Goal: Task Accomplishment & Management: Complete application form

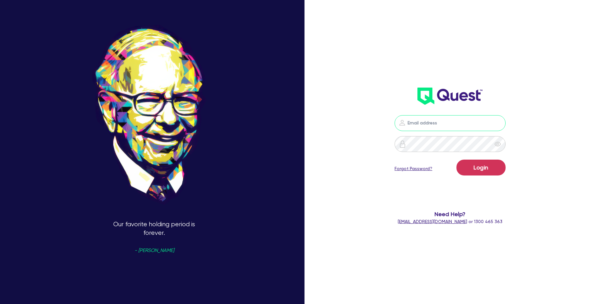
click at [435, 125] on input "email" at bounding box center [450, 123] width 111 height 16
type input "gabriel.vanjour@quest.finance"
click at [484, 170] on button "Login" at bounding box center [480, 168] width 49 height 16
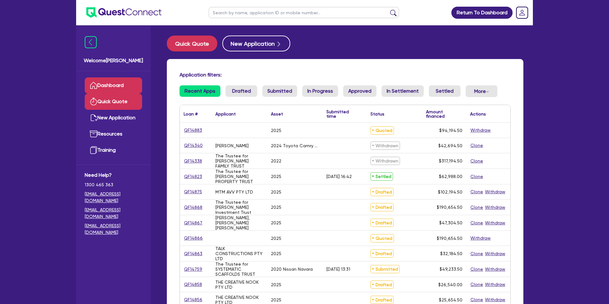
click at [116, 100] on link "Quick Quote" at bounding box center [113, 102] width 57 height 16
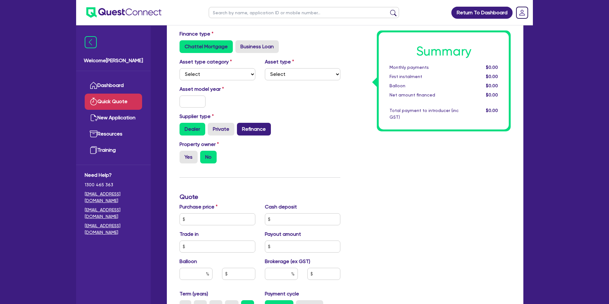
scroll to position [42, 0]
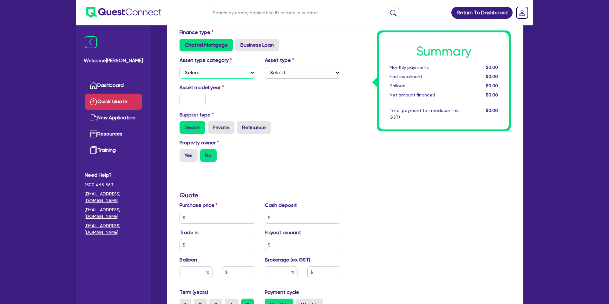
click at [188, 70] on select "Select Cars and light trucks Primary assets Secondary assets Tertiary assets" at bounding box center [218, 73] width 76 height 12
select select "CARS_AND_LIGHT_TRUCKS"
click at [280, 76] on select "Select" at bounding box center [303, 73] width 76 height 12
select select "PASSENGER_VEHICLES"
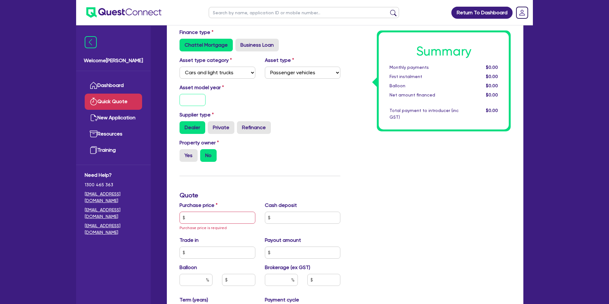
click at [198, 100] on input "text" at bounding box center [193, 100] width 26 height 12
type input "2025"
click at [253, 130] on label "Refinance" at bounding box center [254, 127] width 34 height 13
click at [241, 125] on input "Refinance" at bounding box center [239, 123] width 4 height 4
radio input "true"
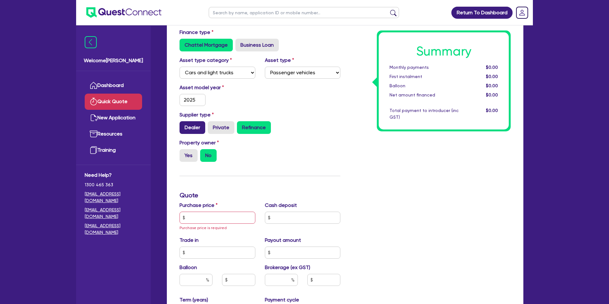
click at [192, 124] on label "Dealer" at bounding box center [193, 127] width 26 height 13
click at [184, 124] on input "Dealer" at bounding box center [182, 123] width 4 height 4
radio input "true"
click at [332, 103] on div "Asset model year 2025" at bounding box center [260, 97] width 170 height 27
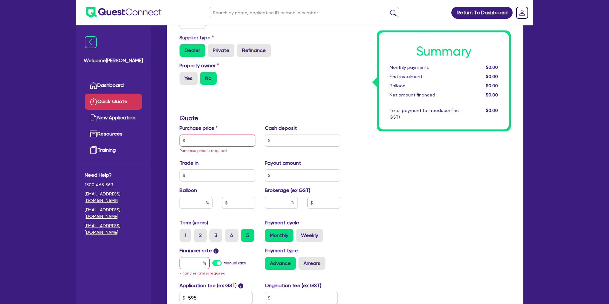
scroll to position [121, 0]
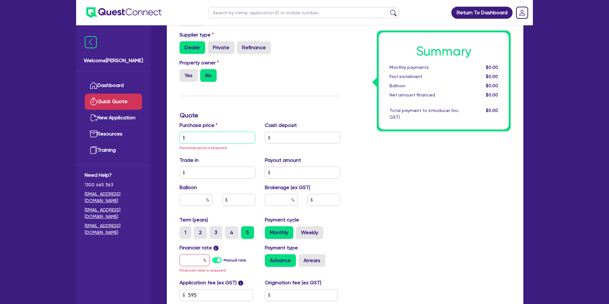
click at [221, 137] on input "text" at bounding box center [218, 138] width 76 height 12
type input "1"
type input "9"
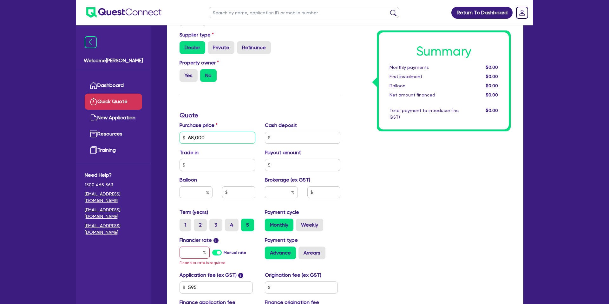
type input "68,000"
click at [471, 216] on div "Summary Monthly payments $0.00 First instalment $0.00 Balloon $0.00 Net amount …" at bounding box center [430, 138] width 170 height 378
click at [201, 194] on input "text" at bounding box center [196, 192] width 33 height 12
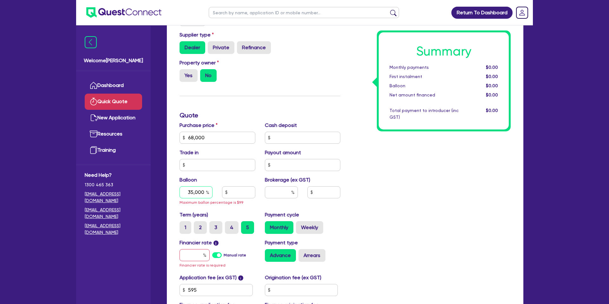
type input "35,000"
drag, startPoint x: 453, startPoint y: 164, endPoint x: 402, endPoint y: 166, distance: 51.1
click at [453, 164] on div "Summary Monthly payments $0.00 First instalment $0.00 Balloon $0.00 Net amount …" at bounding box center [430, 139] width 170 height 380
drag, startPoint x: 240, startPoint y: 186, endPoint x: 241, endPoint y: 189, distance: 3.3
click at [240, 186] on div "Balloon 35,000 Maximum ballon percentage is $99" at bounding box center [217, 191] width 85 height 30
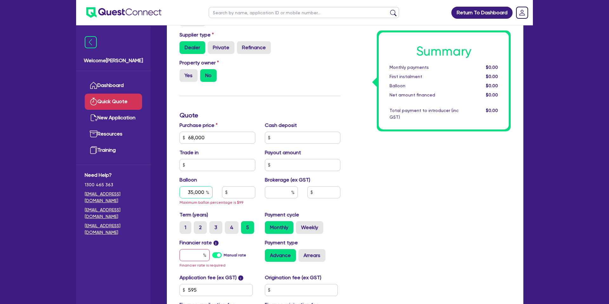
click at [207, 193] on div "35,000" at bounding box center [196, 192] width 33 height 12
drag, startPoint x: 204, startPoint y: 191, endPoint x: 188, endPoint y: 192, distance: 15.9
click at [188, 192] on input "35,000" at bounding box center [196, 192] width 33 height 12
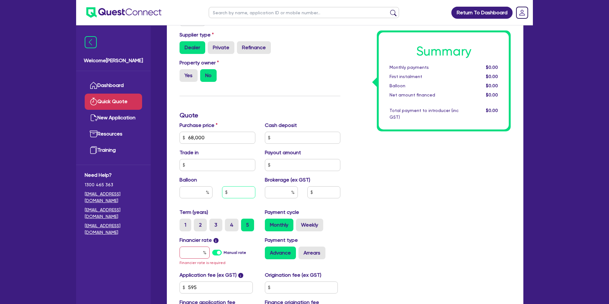
click at [244, 194] on input "text" at bounding box center [238, 192] width 33 height 12
type input "20,000"
click at [412, 174] on div "Summary Monthly payments $0.00 First instalment $0.00 Balloon $0.00 Net amount …" at bounding box center [430, 138] width 170 height 378
click at [279, 140] on input "text" at bounding box center [303, 138] width 76 height 12
drag, startPoint x: 402, startPoint y: 148, endPoint x: 327, endPoint y: 171, distance: 77.8
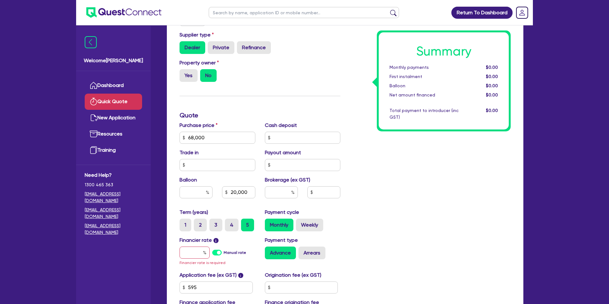
click at [402, 148] on div "Summary Monthly payments $0.00 First instalment $0.00 Balloon $0.00 Net amount …" at bounding box center [430, 138] width 170 height 378
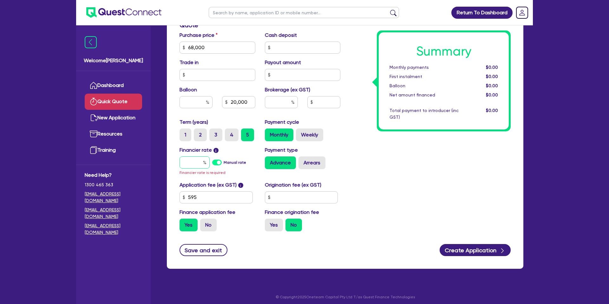
click at [196, 167] on input "text" at bounding box center [195, 162] width 30 height 12
type input "7"
type input "29.41"
type input "20,000"
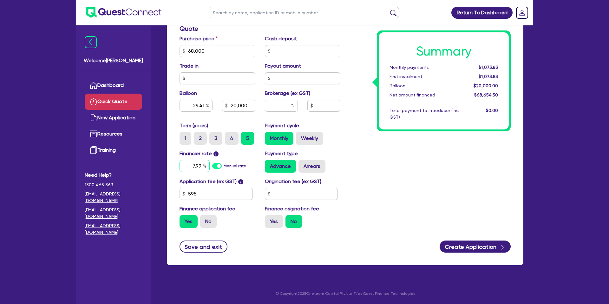
type input "7.99"
type input "29.41"
type input "20,000"
click at [454, 180] on div "Summary Monthly payments $1,073.83 First instalment $1,073.83 Balloon $20,000.0…" at bounding box center [430, 47] width 170 height 371
type input "29.41"
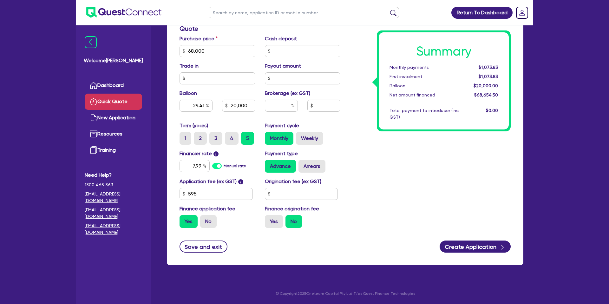
type input "20,000"
click at [298, 193] on input "text" at bounding box center [301, 194] width 73 height 12
type input "1,400"
type input "29.41"
type input "20,000"
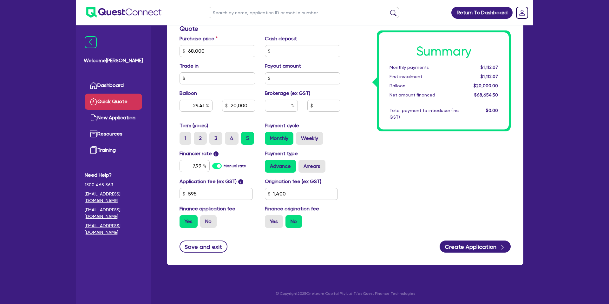
type input "29.41"
type input "20,000"
drag, startPoint x: 384, startPoint y: 149, endPoint x: 324, endPoint y: 201, distance: 79.4
click at [383, 150] on div "Summary Monthly payments $1,112.07 First instalment $1,112.07 Balloon $20,000.0…" at bounding box center [430, 47] width 170 height 371
click at [278, 223] on label "Yes" at bounding box center [274, 221] width 18 height 13
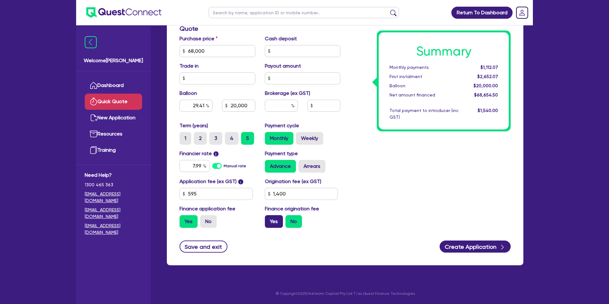
click at [269, 219] on input "Yes" at bounding box center [267, 217] width 4 height 4
radio input "true"
type input "29.41"
type input "20,000"
type input "29.41"
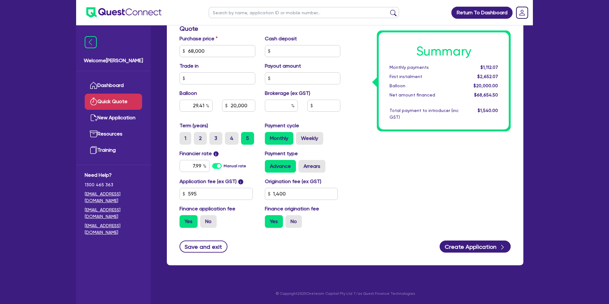
type input "20,000"
click at [203, 166] on div "7.99" at bounding box center [195, 166] width 30 height 12
type input "7"
type input "6.99"
type input "29.41"
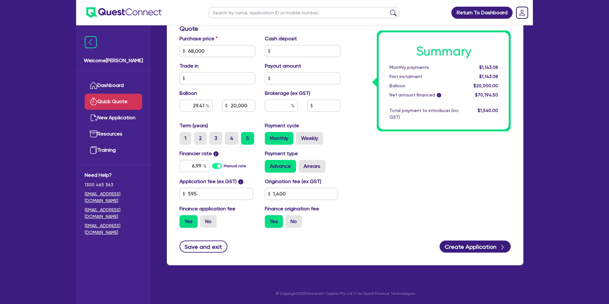
type input "20,000"
drag, startPoint x: 389, startPoint y: 167, endPoint x: 385, endPoint y: 167, distance: 3.9
click at [389, 167] on div "Summary Monthly payments $1,143.08 First instalment $1,143.08 Balloon $20,000.0…" at bounding box center [430, 47] width 170 height 371
type input "29.41"
type input "20,000"
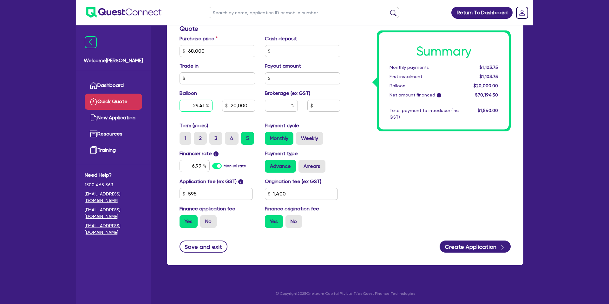
click at [205, 105] on input "29.41" at bounding box center [196, 106] width 33 height 12
click at [231, 106] on input "20,000" at bounding box center [238, 106] width 33 height 12
drag, startPoint x: 230, startPoint y: 106, endPoint x: 253, endPoint y: 105, distance: 23.5
click at [253, 105] on input "20,000" at bounding box center [238, 106] width 33 height 12
click at [250, 106] on input "20,000" at bounding box center [238, 106] width 33 height 12
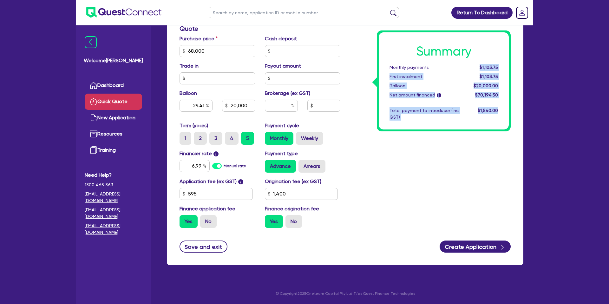
drag, startPoint x: 480, startPoint y: 67, endPoint x: 498, endPoint y: 69, distance: 18.2
click at [510, 64] on div "Summary Monthly payments $1,103.75 First instalment $1,103.75 Balloon $20,000.0…" at bounding box center [444, 80] width 134 height 101
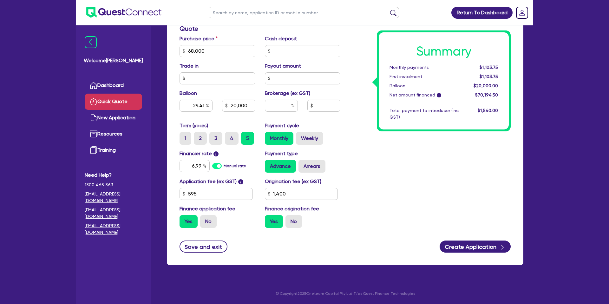
click at [351, 116] on div "Summary Monthly payments $1,103.75 First instalment $1,103.75 Balloon $20,000.0…" at bounding box center [430, 47] width 170 height 371
click at [203, 105] on input "29.41" at bounding box center [196, 106] width 33 height 12
type input "29.4"
type input "19,992"
type input "2"
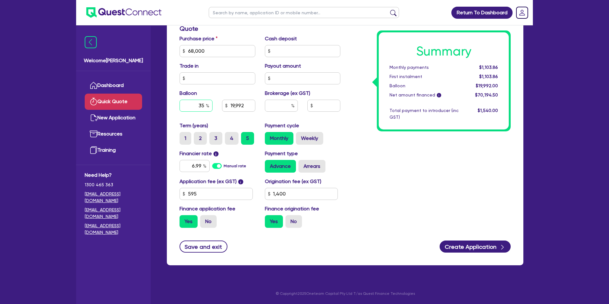
type input "35"
click at [432, 147] on div "Summary Monthly payments Calculating... First instalment Calculating... Balloon…" at bounding box center [430, 47] width 170 height 371
click at [202, 167] on input "6.99" at bounding box center [195, 166] width 30 height 12
drag, startPoint x: 230, startPoint y: 106, endPoint x: 259, endPoint y: 104, distance: 28.9
click at [259, 104] on div "23,800" at bounding box center [238, 106] width 43 height 12
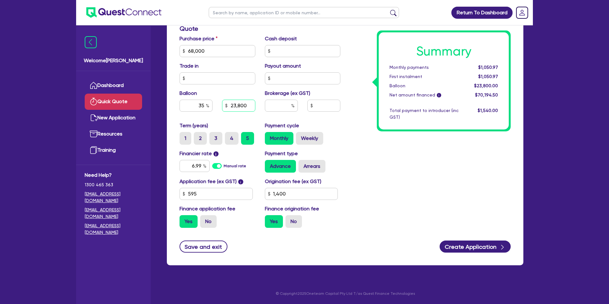
click at [255, 106] on input "23,800" at bounding box center [238, 106] width 33 height 12
drag, startPoint x: 480, startPoint y: 66, endPoint x: 507, endPoint y: 66, distance: 27.3
click at [507, 66] on div "Summary Monthly payments $1,050.97 First instalment $1,050.97 Balloon $23,800.0…" at bounding box center [444, 80] width 130 height 97
click at [481, 67] on span "$1,050.97" at bounding box center [488, 67] width 20 height 5
drag, startPoint x: 481, startPoint y: 67, endPoint x: 502, endPoint y: 64, distance: 21.5
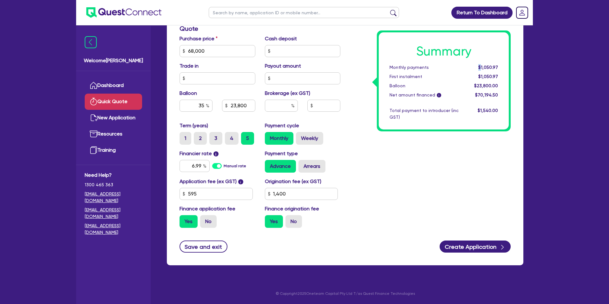
click at [502, 64] on div "$1,050.97" at bounding box center [482, 67] width 39 height 7
click at [394, 179] on div "Summary Monthly payments $1,050.97 First instalment $1,050.97 Balloon $23,800.0…" at bounding box center [430, 47] width 170 height 371
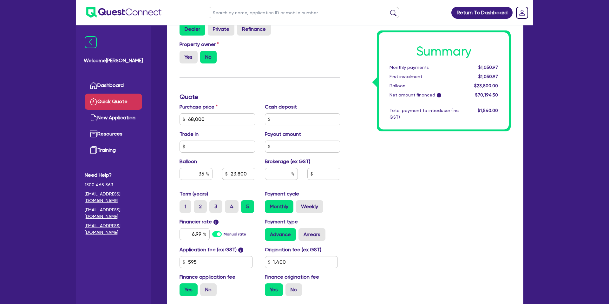
scroll to position [140, 0]
drag, startPoint x: 228, startPoint y: 122, endPoint x: 187, endPoint y: 123, distance: 40.3
click at [174, 123] on div "Finance type Chattel Mortgage Business Loan Asset type category Select Cars and…" at bounding box center [345, 125] width 357 height 416
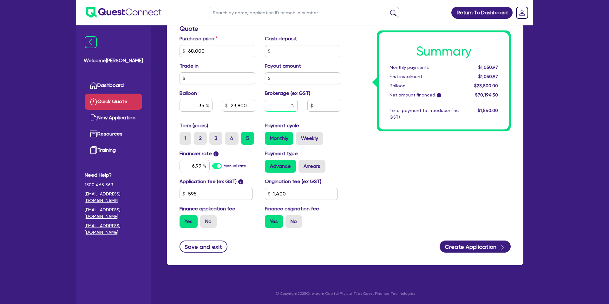
drag, startPoint x: 283, startPoint y: 105, endPoint x: 287, endPoint y: 105, distance: 4.4
click at [283, 105] on input "text" at bounding box center [281, 106] width 33 height 12
type input "23,800"
type input "3"
type input "23,800"
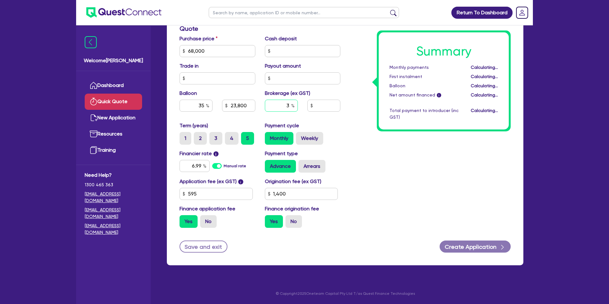
type input "2,105.84"
type input "3"
type input "23,800"
type input "2,105.84"
type input "23,800"
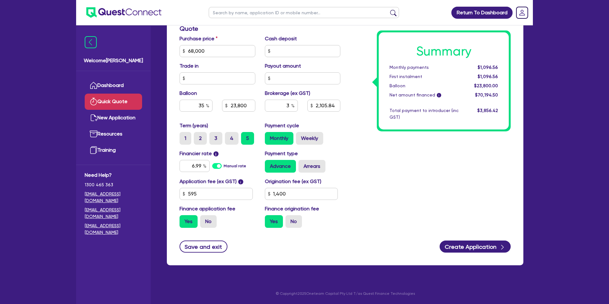
type input "2,105.84"
click at [382, 148] on div "Summary Monthly payments $1,096.56 First instalment $1,096.56 Balloon $23,800.0…" at bounding box center [430, 47] width 170 height 371
click at [287, 106] on input "3" at bounding box center [281, 106] width 33 height 12
click at [359, 129] on div "Summary Monthly payments $1,096.56 First instalment $1,096.56 Balloon $23,800.0…" at bounding box center [430, 47] width 170 height 371
click at [350, 128] on div "Summary Monthly payments $1,096.56 First instalment $1,096.56 Balloon $23,800.0…" at bounding box center [430, 47] width 170 height 371
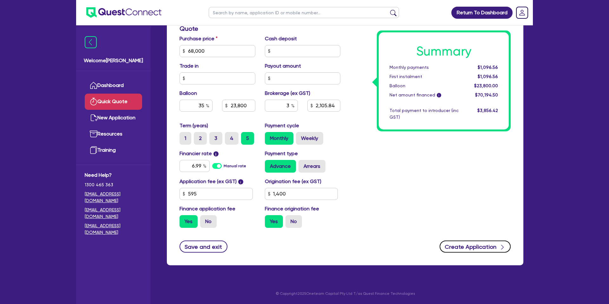
click at [482, 247] on button "Create Application" at bounding box center [475, 246] width 71 height 12
type input "23,800"
type input "2,105.84"
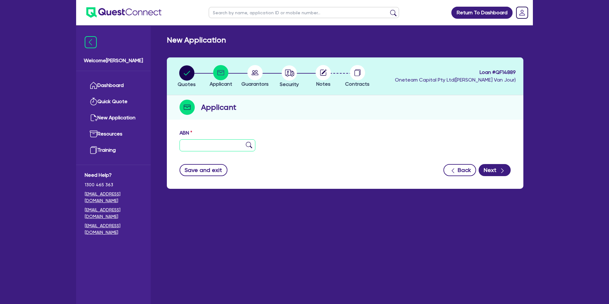
click at [189, 144] on input "text" at bounding box center [218, 145] width 76 height 12
paste input "99 772 988 399"
type input "99 772 988 399"
drag, startPoint x: 295, startPoint y: 114, endPoint x: 282, endPoint y: 117, distance: 14.0
click at [295, 114] on div "Applicant" at bounding box center [345, 107] width 357 height 24
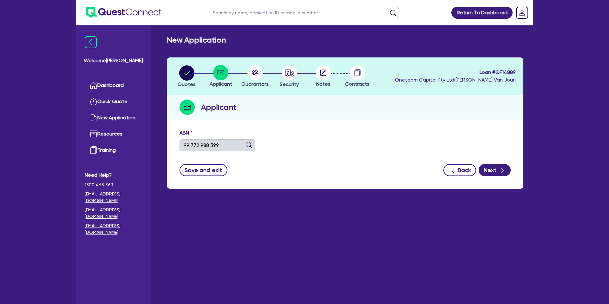
type input "[PERSON_NAME]"
type input "MTS Lawn Mowing and Maintenance Services"
select select "SOLE_TRADER"
type input "22/01/2008"
type input "01/07/2010"
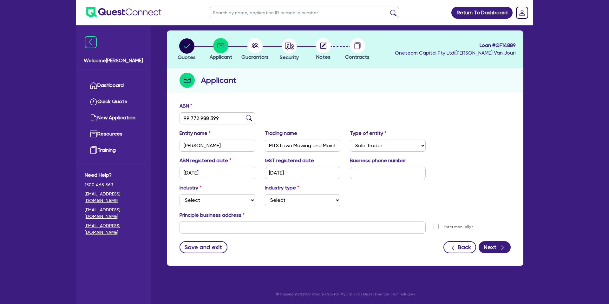
scroll to position [28, 0]
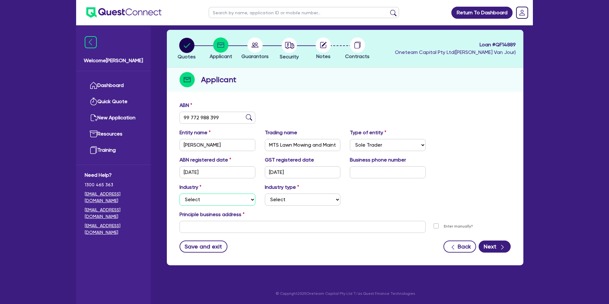
click at [202, 201] on select "Select Accomodation & Food Services Administrative & Support Services Agricultu…" at bounding box center [218, 199] width 76 height 12
select select "ACCOMODATION_FOOD"
click at [283, 201] on select "Select Hotels Motels Serviced Apartments Other Short-term Accomodation Cafes Re…" at bounding box center [303, 199] width 76 height 12
select select "HOTELS"
click at [204, 228] on input "text" at bounding box center [303, 227] width 246 height 12
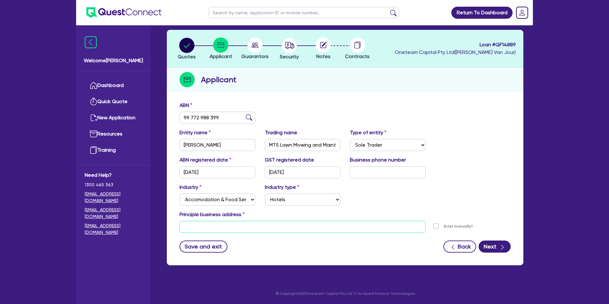
paste input "12 Daybreak Way"
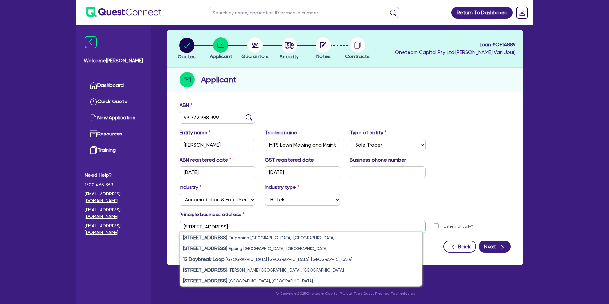
type input "12 Daybreak Way"
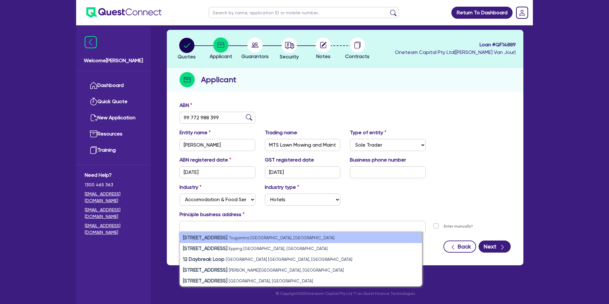
click at [239, 238] on small "Truganina VIC, Australia" at bounding box center [282, 237] width 106 height 5
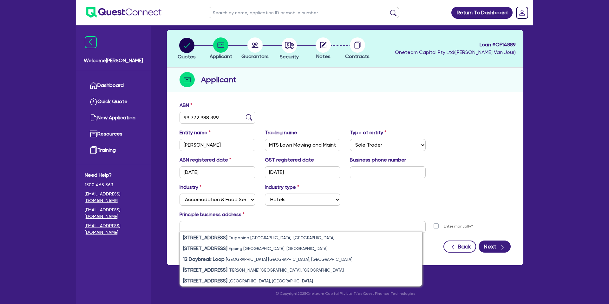
type input "12 Daybreak Way Truganina VIC 3029"
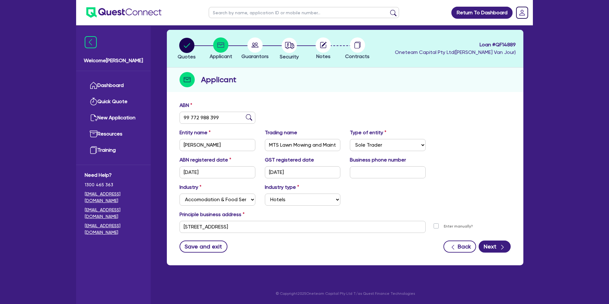
drag, startPoint x: 353, startPoint y: 244, endPoint x: 409, endPoint y: 249, distance: 56.4
click at [353, 244] on div "Save and exit Back Next" at bounding box center [345, 246] width 341 height 12
click at [487, 243] on button "Next" at bounding box center [495, 246] width 32 height 12
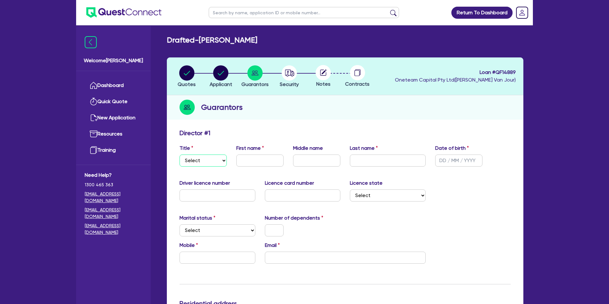
click at [208, 162] on select "Select Mr Mrs Ms Miss Dr" at bounding box center [203, 160] width 47 height 12
select select "MR"
click at [252, 158] on input "text" at bounding box center [259, 160] width 47 height 12
type input "Mark"
type input "Stannard"
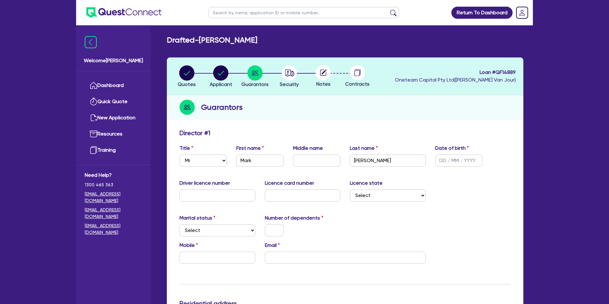
click at [488, 190] on div "Driver licence number Licence card number Licence state Select NSW VIC QLD TAS …" at bounding box center [345, 192] width 341 height 27
click at [449, 161] on input "text" at bounding box center [458, 160] width 47 height 12
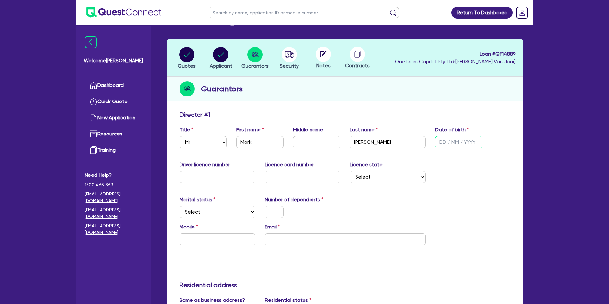
scroll to position [19, 0]
type input "02/09/1969"
click at [206, 177] on input "text" at bounding box center [218, 177] width 76 height 12
type input "04398"
click at [282, 182] on div "Driver licence number 04398 Licence card number Licence state Select NSW VIC QL…" at bounding box center [345, 174] width 341 height 27
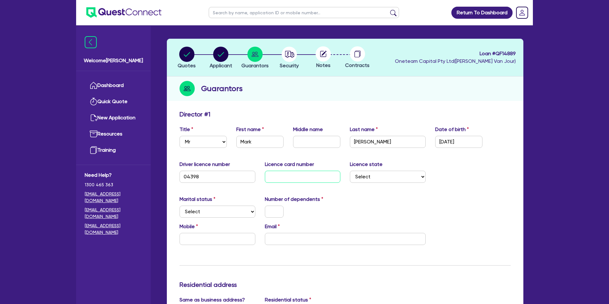
click at [283, 179] on input "text" at bounding box center [303, 177] width 76 height 12
click at [202, 180] on input "04398" at bounding box center [218, 177] width 76 height 12
click at [315, 196] on label "Number of dependents" at bounding box center [294, 199] width 58 height 8
click at [218, 212] on select "Select Single Married De Facto / Partner" at bounding box center [218, 212] width 76 height 12
click at [268, 179] on input "text" at bounding box center [303, 177] width 76 height 12
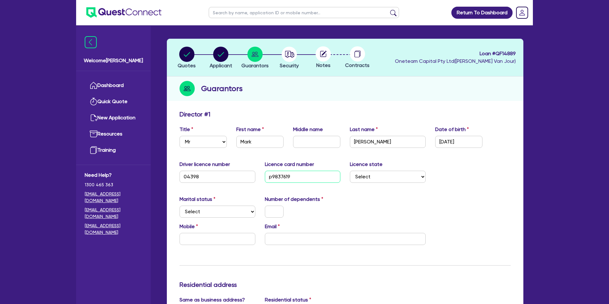
type input "p9837619"
drag, startPoint x: 363, startPoint y: 221, endPoint x: 359, endPoint y: 221, distance: 4.1
click at [363, 221] on div "Marital status Select Single Married De Facto / Partner Number of dependents" at bounding box center [345, 208] width 341 height 27
click at [203, 176] on input "04398" at bounding box center [218, 177] width 76 height 12
type input "043984510"
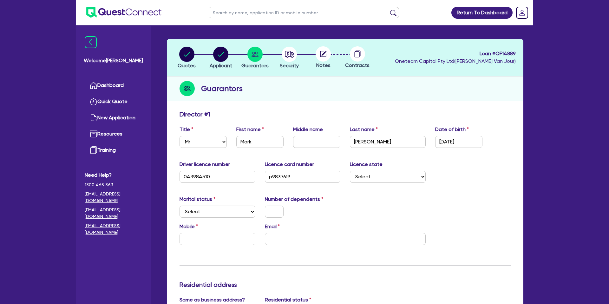
click at [393, 202] on div "Marital status Select Single Married De Facto / Partner Number of dependents" at bounding box center [345, 208] width 341 height 27
click at [396, 176] on select "Select NSW VIC QLD TAS ACT SA NT WA" at bounding box center [388, 177] width 76 height 12
select select "VIC"
click at [215, 211] on select "Select Single Married De Facto / Partner" at bounding box center [218, 212] width 76 height 12
select select "MARRIED"
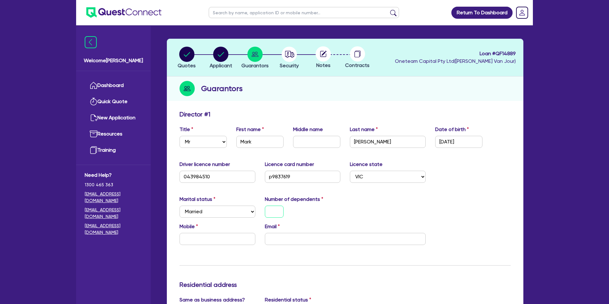
click at [282, 210] on input "text" at bounding box center [274, 212] width 19 height 12
drag, startPoint x: 339, startPoint y: 191, endPoint x: 262, endPoint y: 210, distance: 79.3
click at [204, 243] on input "text" at bounding box center [218, 239] width 76 height 12
type input "1"
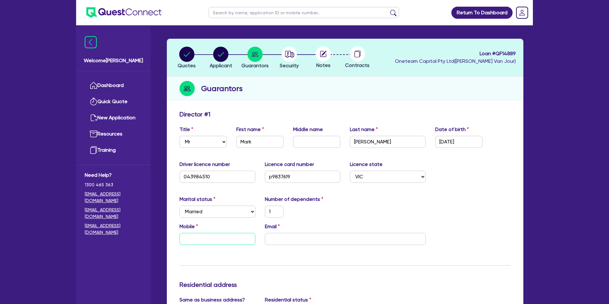
type input "0"
type input "1"
type input "04"
type input "1"
type input "048"
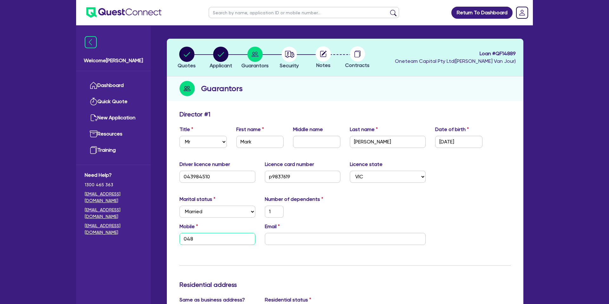
type input "1"
type input "0488"
type input "1"
type input "0488 6"
type input "1"
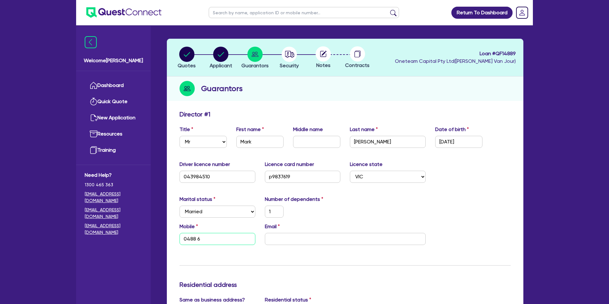
type input "0488 62"
type input "1"
type input "0488 628"
type input "1"
type input "0488 628 1"
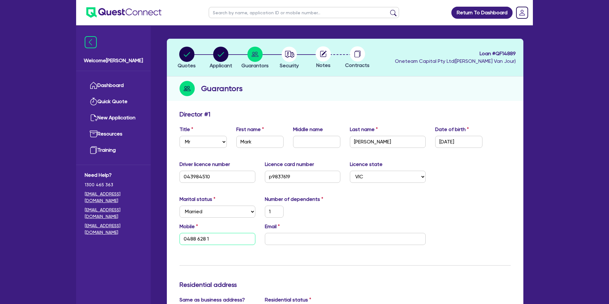
type input "1"
type input "0488 628 12"
type input "1"
type input "0488 628 128"
click at [295, 236] on input "email" at bounding box center [345, 239] width 161 height 12
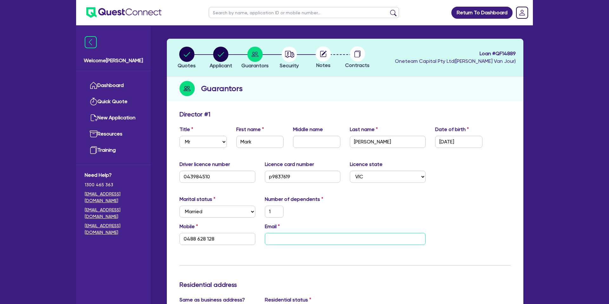
paste input "mtslawnmowing@hotmail.com"
type input "1"
type input "0488 628 128"
type input "mtslawnmowing@hotmail.com"
drag, startPoint x: 336, startPoint y: 266, endPoint x: 297, endPoint y: 260, distance: 39.3
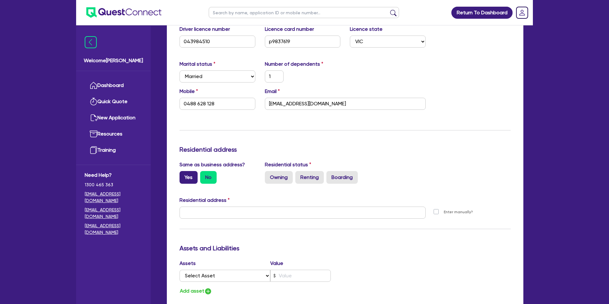
scroll to position [154, 0]
click at [189, 179] on label "Yes" at bounding box center [189, 177] width 18 height 13
click at [184, 175] on input "Yes" at bounding box center [182, 173] width 4 height 4
radio input "true"
type input "1"
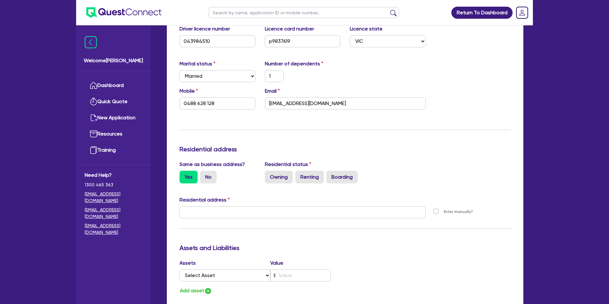
type input "0488 628 128"
type input "12 Daybreak Way Truganina VIC 3029"
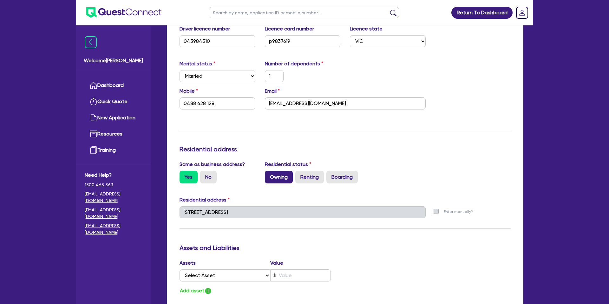
click at [277, 175] on label "Owning" at bounding box center [279, 177] width 28 height 13
click at [269, 175] on input "Owning" at bounding box center [267, 173] width 4 height 4
radio input "true"
type input "1"
type input "0488 628 128"
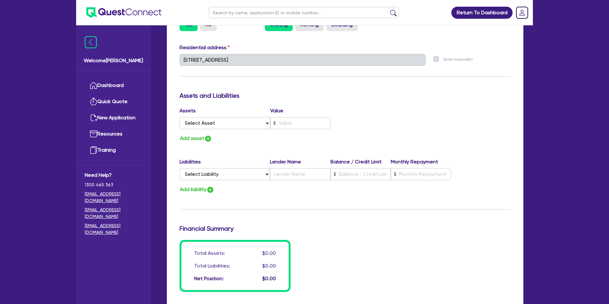
scroll to position [307, 0]
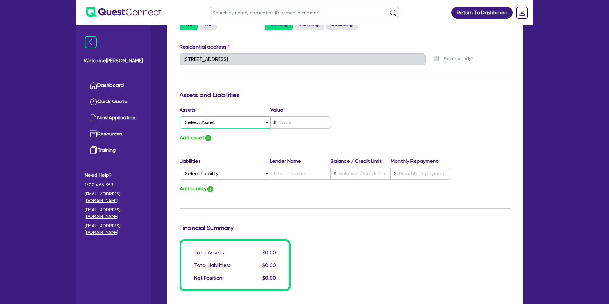
click at [215, 124] on select "Select Asset Cash Property Investment property Vehicle Truck Trailer Equipment …" at bounding box center [225, 122] width 91 height 12
select select "CASH"
type input "1"
type input "0488 628 128"
click at [288, 123] on input "text" at bounding box center [300, 122] width 61 height 12
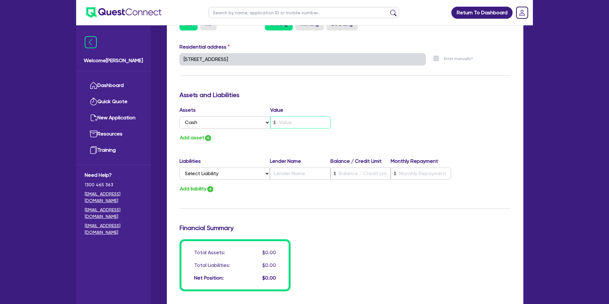
type input "1"
type input "0488 628 128"
type input "2"
type input "1"
type input "0488 628 128"
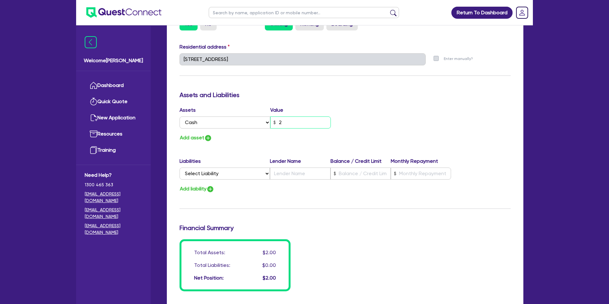
type input "25"
type input "1"
type input "0488 628 128"
type input "250"
type input "1"
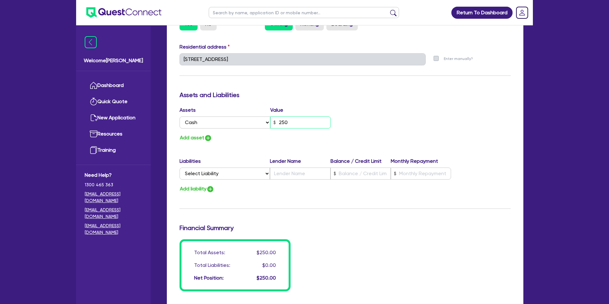
type input "0488 628 128"
type input "2,500"
type input "1"
type input "0488 628 128"
type input "25,000"
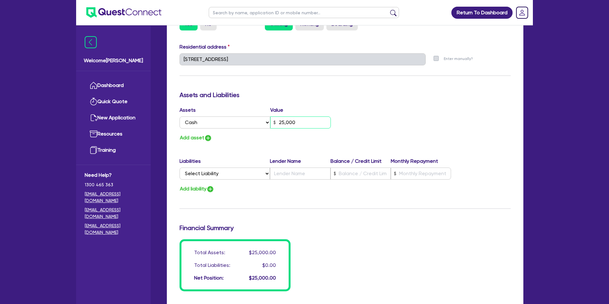
type input "1"
type input "0488 628 128"
type input "250,000"
drag, startPoint x: 429, startPoint y: 88, endPoint x: 422, endPoint y: 91, distance: 6.8
click at [426, 90] on div "Update residential status for Director #1 Boarding is only acceptable when the …" at bounding box center [345, 56] width 331 height 469
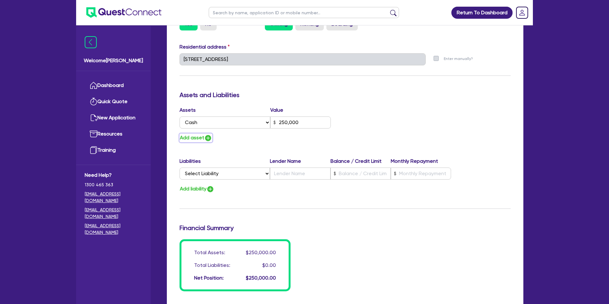
click at [202, 138] on button "Add asset" at bounding box center [196, 138] width 33 height 9
type input "1"
type input "0488 628 128"
type input "250,000"
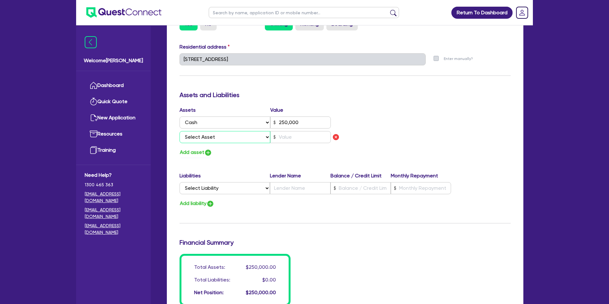
click at [197, 139] on select "Select Asset Cash Property Investment property Vehicle Truck Trailer Equipment …" at bounding box center [225, 137] width 91 height 12
select select "PROPERTY"
type input "1"
type input "0488 628 128"
type input "250,000"
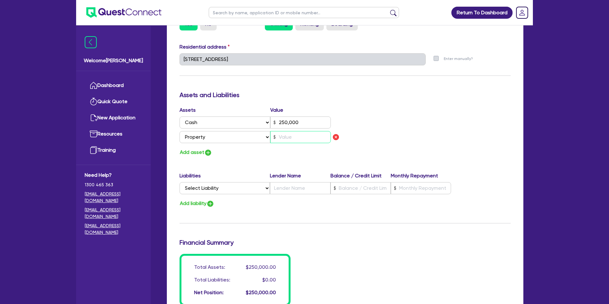
click at [288, 138] on input "text" at bounding box center [300, 137] width 61 height 12
type input "1"
type input "0488 628 128"
type input "250,000"
type input "1"
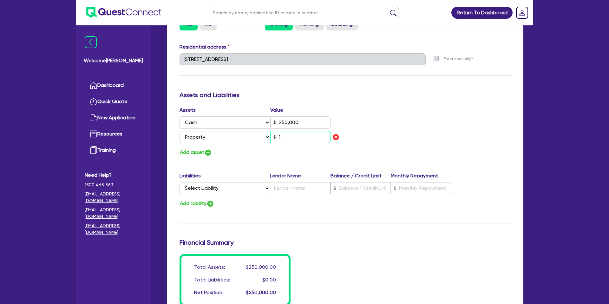
type input "1"
type input "0488 628 128"
type input "250,000"
type input "14"
type input "1"
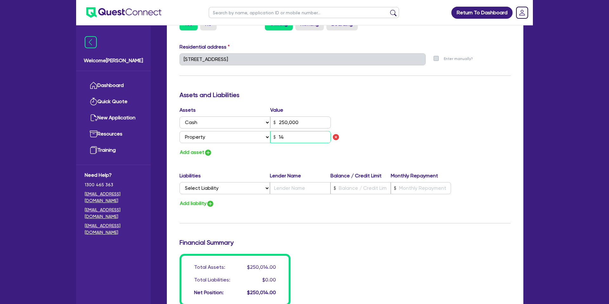
type input "0488 628 128"
type input "250,000"
type input "140"
type input "1"
type input "0488 628 128"
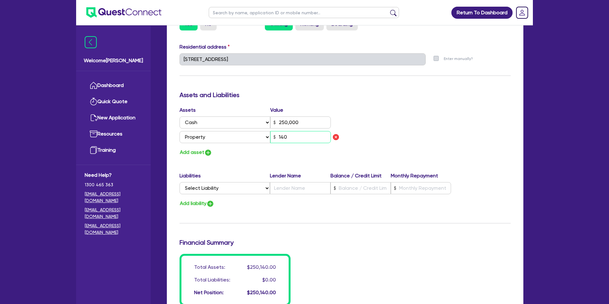
type input "250,000"
type input "1,400"
type input "1"
type input "0488 628 128"
type input "250,000"
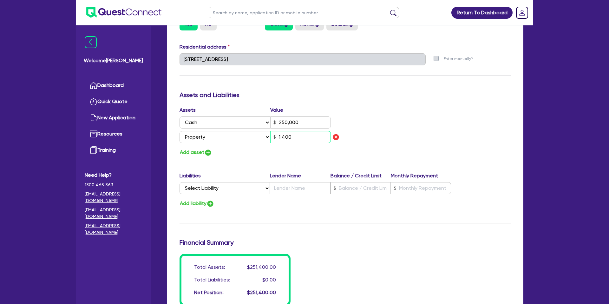
type input "14,000"
type input "1"
type input "0488 628 128"
type input "250,000"
type input "140,000"
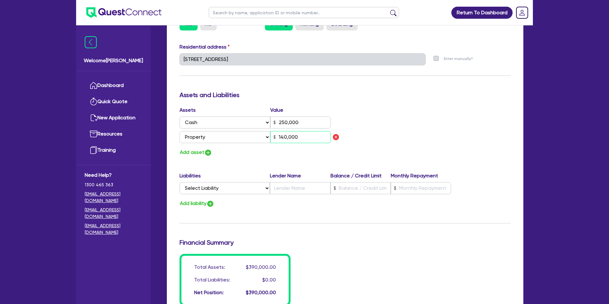
type input "1"
type input "0488 628 128"
type input "250,000"
type input "1,400,000"
click at [291, 162] on div "Update residential status for Director #1 Boarding is only acceptable when the …" at bounding box center [345, 64] width 331 height 484
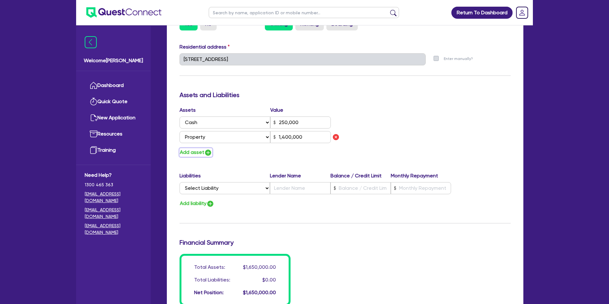
click at [206, 149] on img "button" at bounding box center [208, 153] width 8 height 8
type input "1"
type input "0488 628 128"
type input "250,000"
type input "1,400,000"
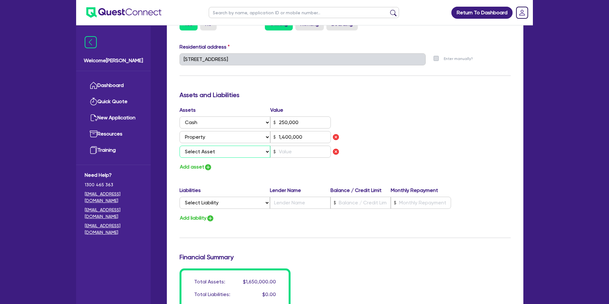
click at [214, 150] on select "Select Asset Cash Property Investment property Vehicle Truck Trailer Equipment …" at bounding box center [225, 152] width 91 height 12
select select "PROPERTY"
type input "1"
type input "0488 628 128"
type input "250,000"
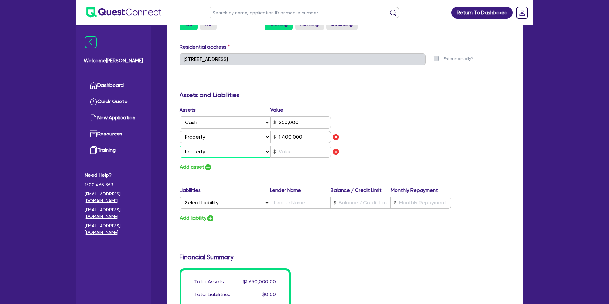
type input "1,400,000"
click at [292, 150] on input "text" at bounding box center [300, 152] width 61 height 12
type input "1"
type input "0488 628 128"
type input "250,000"
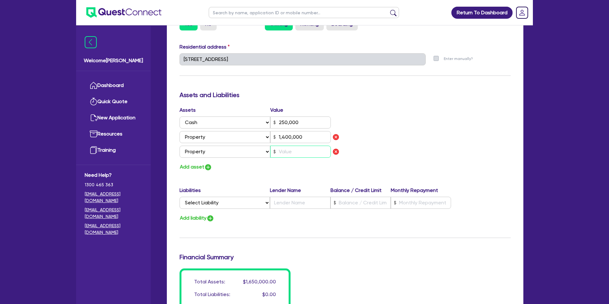
type input "1,400,000"
type input "8"
type input "1"
type input "0488 628 128"
type input "250,000"
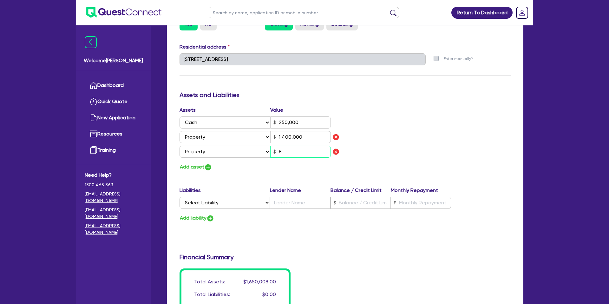
type input "1,400,000"
type input "85"
type input "1"
type input "0488 628 128"
type input "250,000"
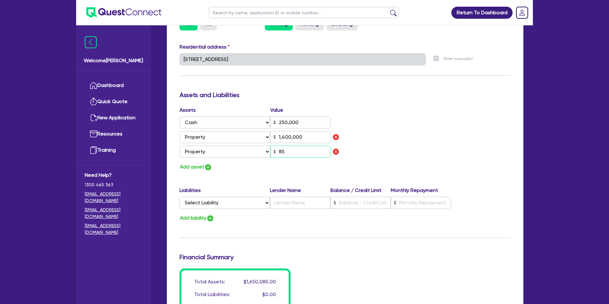
type input "1,400,000"
type input "850"
type input "1"
type input "0488 628 128"
type input "250,000"
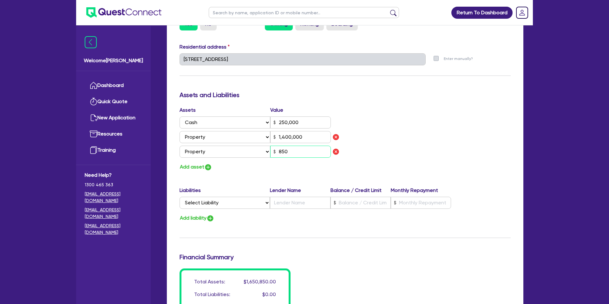
type input "1,400,000"
type input "8,500"
type input "1"
type input "0488 628 128"
type input "250,000"
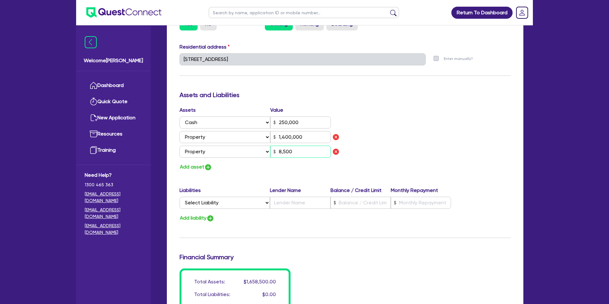
type input "1,400,000"
type input "85,000"
type input "1"
type input "0488 628 128"
type input "250,000"
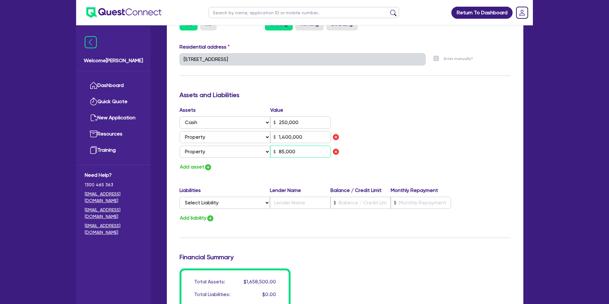
type input "1,400,000"
type input "850,000"
click at [238, 194] on div "Liabilities Lender Name Balance / Credit Limit Monthly Repayment" at bounding box center [316, 192] width 272 height 10
click at [204, 169] on img "button" at bounding box center [208, 167] width 8 height 8
type input "1"
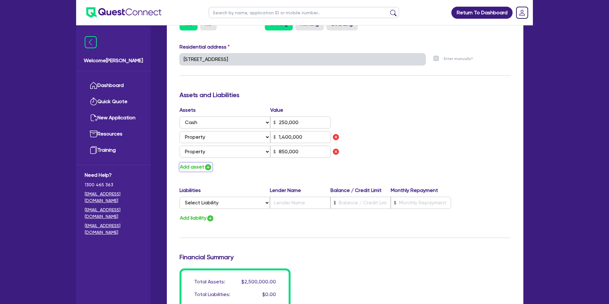
type input "0488 628 128"
type input "250,000"
type input "1,400,000"
type input "850,000"
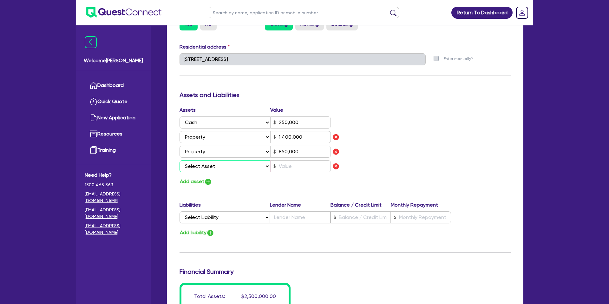
click at [217, 166] on select "Select Asset Cash Property Investment property Vehicle Truck Trailer Equipment …" at bounding box center [225, 166] width 91 height 12
click at [287, 167] on input "text" at bounding box center [300, 166] width 61 height 12
click at [221, 167] on select "Select Asset Cash Property Investment property Vehicle Truck Trailer Equipment …" at bounding box center [225, 166] width 91 height 12
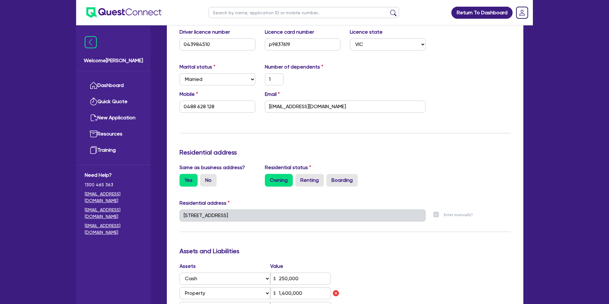
scroll to position [0, 0]
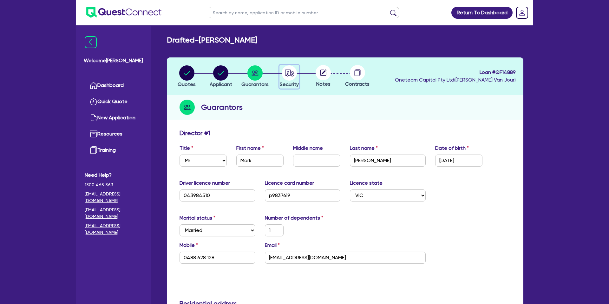
click at [286, 69] on circle "button" at bounding box center [289, 72] width 15 height 15
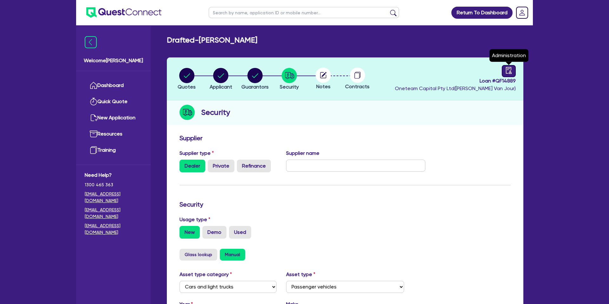
click at [515, 67] on link at bounding box center [509, 71] width 14 height 12
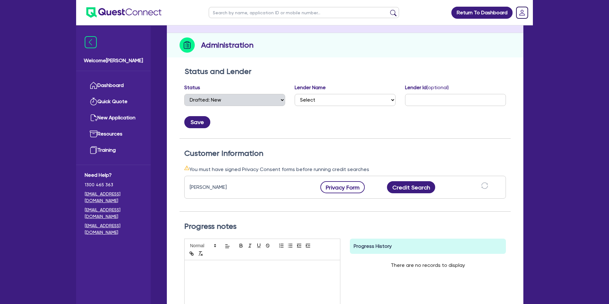
scroll to position [68, 0]
click at [347, 188] on button "Privacy Form" at bounding box center [342, 187] width 44 height 12
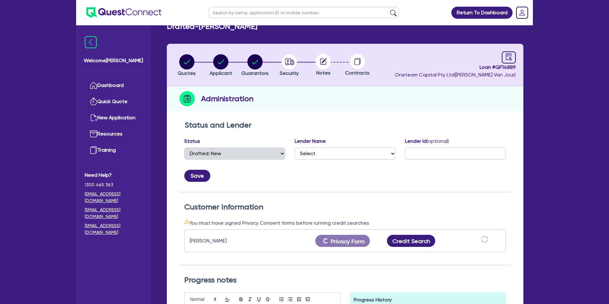
scroll to position [0, 0]
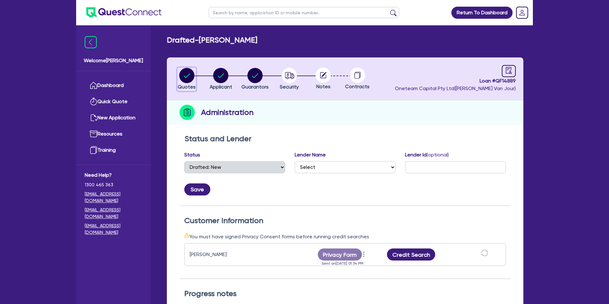
click at [188, 75] on circle "button" at bounding box center [186, 75] width 15 height 15
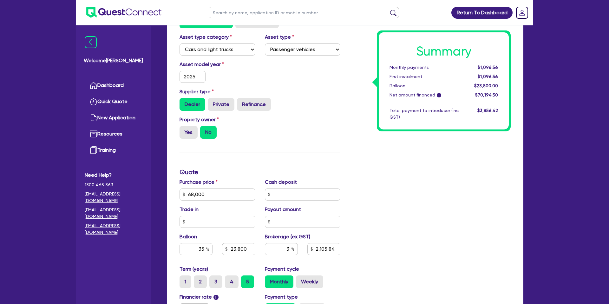
scroll to position [127, 0]
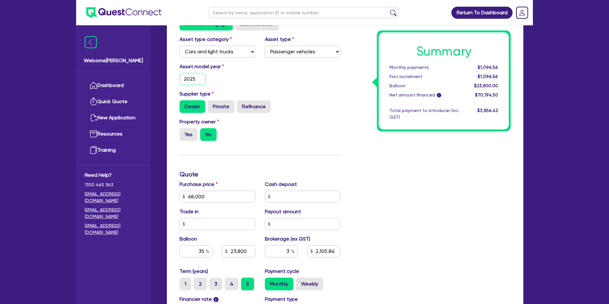
click at [203, 77] on input "2025" at bounding box center [193, 79] width 26 height 12
click at [334, 74] on div "Asset model year 2019" at bounding box center [260, 76] width 170 height 27
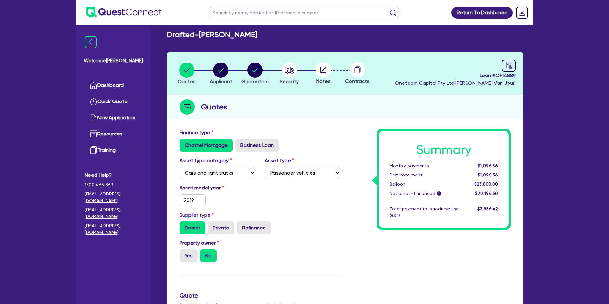
scroll to position [0, 0]
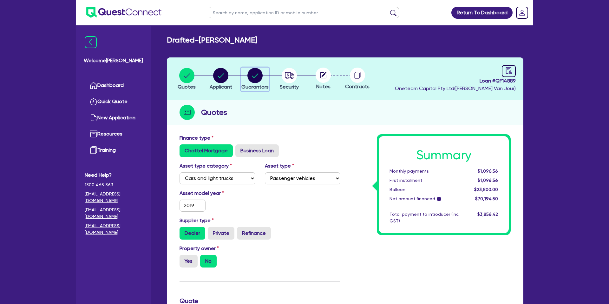
click at [251, 71] on circle "button" at bounding box center [254, 75] width 15 height 15
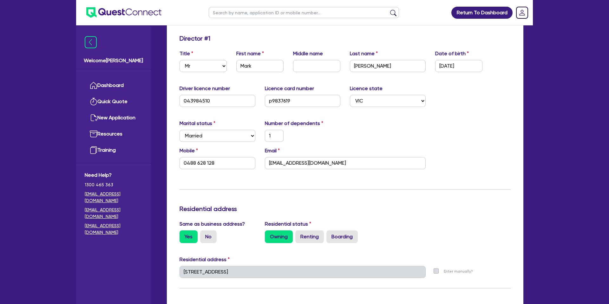
scroll to position [106, 0]
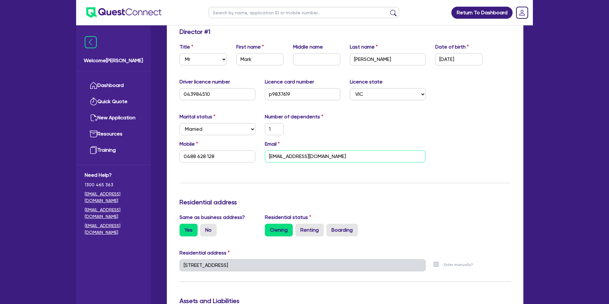
drag, startPoint x: 267, startPoint y: 156, endPoint x: 349, endPoint y: 159, distance: 81.6
click at [348, 158] on input "mtslawnmowing@hotmail.com" at bounding box center [345, 156] width 161 height 12
click at [296, 163] on div "Mobile 0488 628 128 Email mtslawnmowing@hotmail.com" at bounding box center [345, 153] width 341 height 27
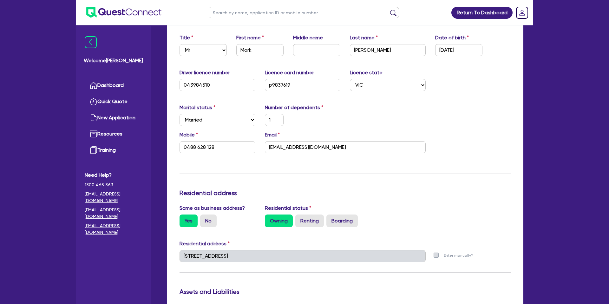
scroll to position [0, 0]
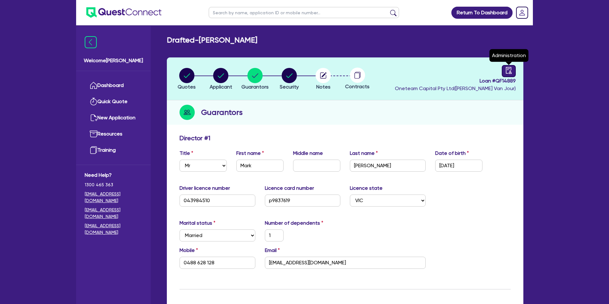
click at [508, 69] on icon "audit" at bounding box center [508, 70] width 7 height 7
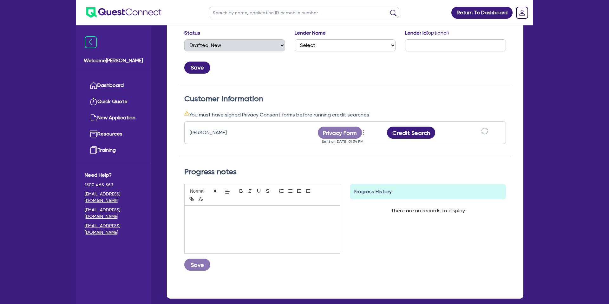
scroll to position [122, 0]
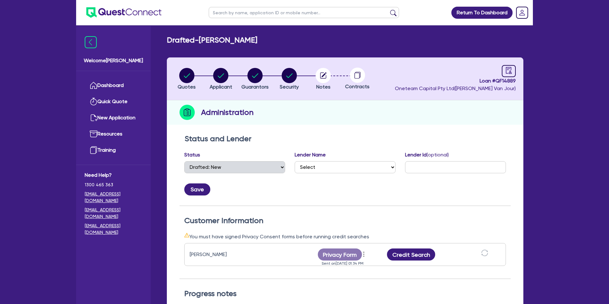
select select "DRAFTED_NEW"
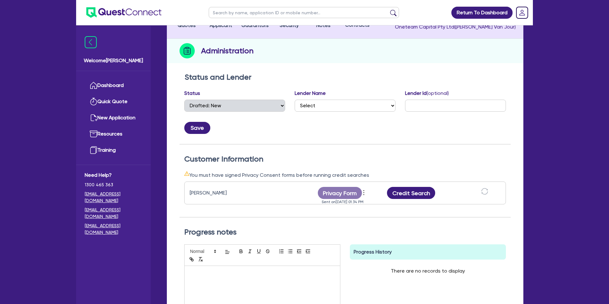
scroll to position [62, 0]
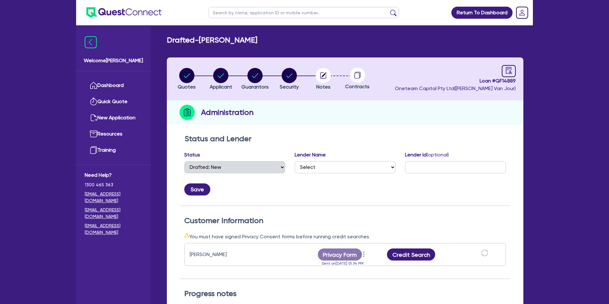
select select "DRAFTED_NEW"
click at [286, 78] on circle "button" at bounding box center [289, 75] width 15 height 15
select select "CARS_AND_LIGHT_TRUCKS"
select select "PASSENGER_VEHICLES"
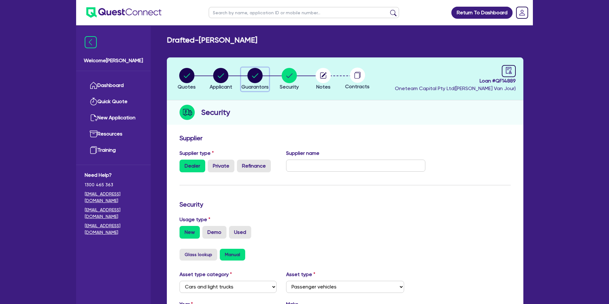
click at [258, 76] on circle "button" at bounding box center [254, 75] width 15 height 15
select select "MR"
select select "VIC"
select select "MARRIED"
select select "CASH"
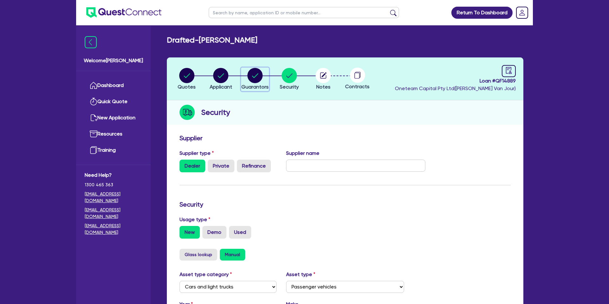
select select "PROPERTY"
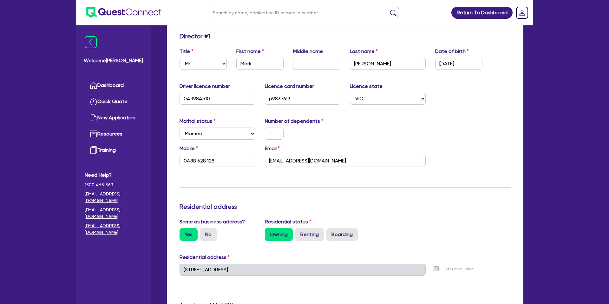
click at [450, 155] on div "Mobile 0488 628 128 Email mtslawnmowing@hotmail.com" at bounding box center [345, 158] width 341 height 27
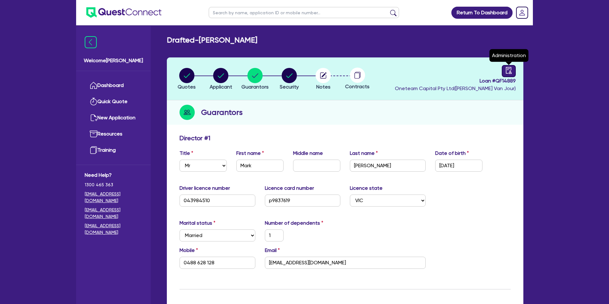
click at [506, 73] on icon "audit" at bounding box center [509, 70] width 6 height 7
select select "DRAFTED_NEW"
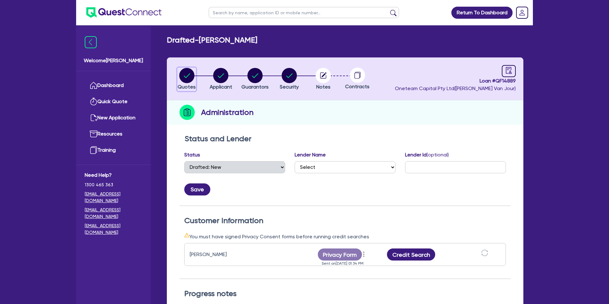
click at [189, 73] on circle "button" at bounding box center [186, 75] width 15 height 15
select select "CARS_AND_LIGHT_TRUCKS"
select select "PASSENGER_VEHICLES"
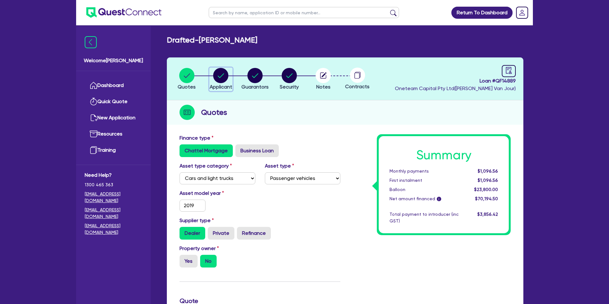
click at [220, 76] on circle "button" at bounding box center [220, 75] width 15 height 15
select select "SOLE_TRADER"
select select "ACCOMODATION_FOOD"
select select "HOTELS"
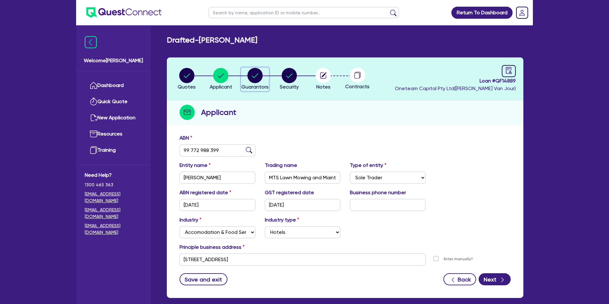
click at [260, 75] on circle "button" at bounding box center [254, 75] width 15 height 15
select select "MR"
select select "VIC"
select select "MARRIED"
select select "CASH"
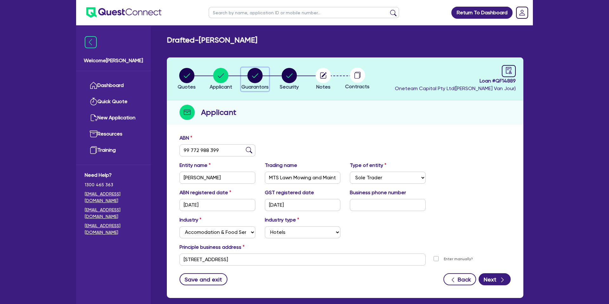
select select "PROPERTY"
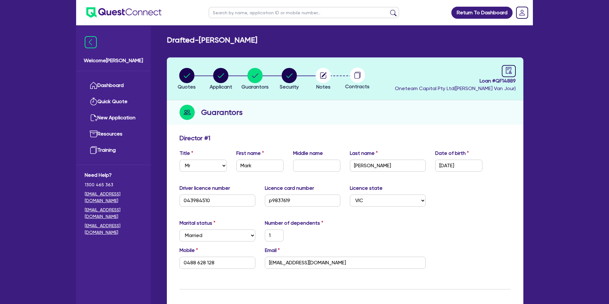
click at [343, 105] on div "Guarantors" at bounding box center [345, 112] width 357 height 24
drag, startPoint x: 335, startPoint y: 122, endPoint x: 330, endPoint y: 121, distance: 5.8
click at [333, 122] on div "Guarantors" at bounding box center [345, 112] width 357 height 24
click at [221, 79] on circle "button" at bounding box center [220, 75] width 15 height 15
select select "SOLE_TRADER"
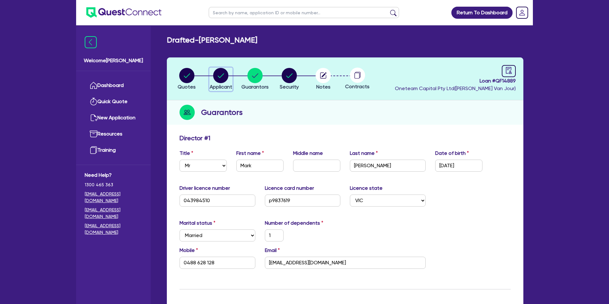
select select "ACCOMODATION_FOOD"
select select "HOTELS"
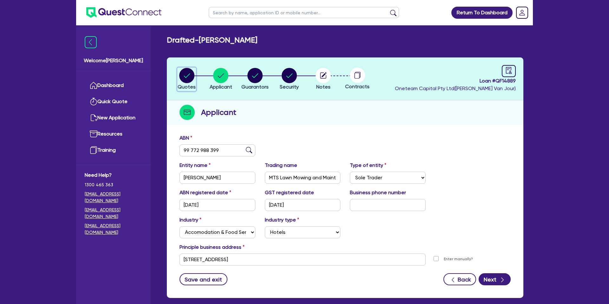
click at [193, 77] on circle "button" at bounding box center [186, 75] width 15 height 15
select select "CARS_AND_LIGHT_TRUCKS"
select select "PASSENGER_VEHICLES"
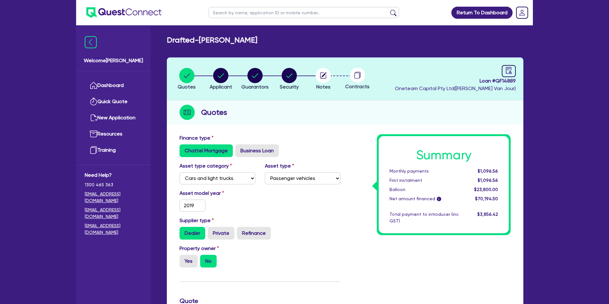
drag, startPoint x: 361, startPoint y: 138, endPoint x: 308, endPoint y: 137, distance: 52.4
click at [122, 90] on link "Dashboard" at bounding box center [113, 85] width 57 height 16
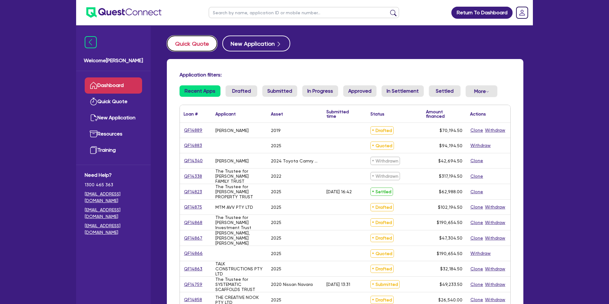
click at [196, 45] on button "Quick Quote" at bounding box center [192, 44] width 50 height 16
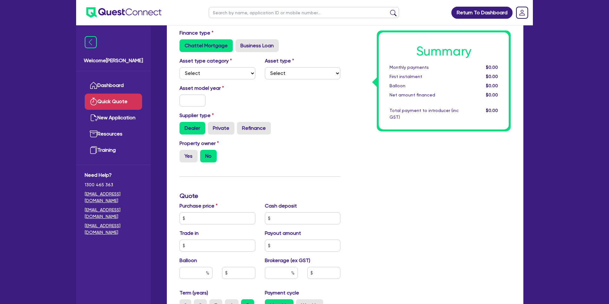
scroll to position [41, 0]
click at [220, 76] on select "Select Cars and light trucks Primary assets Secondary assets Tertiary assets" at bounding box center [218, 73] width 76 height 12
select select "CARS_AND_LIGHT_TRUCKS"
click at [294, 75] on select "Select Passenger vehicles Vans and utes Light trucks up to 4.5 tonne" at bounding box center [303, 73] width 76 height 12
select select "PASSENGER_VEHICLES"
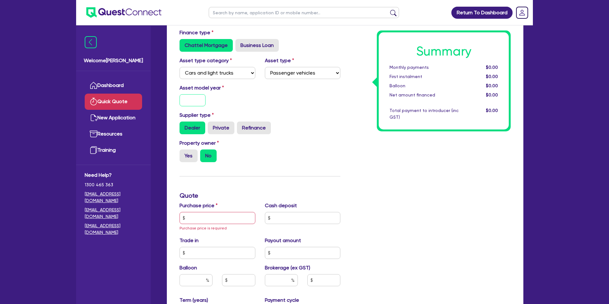
click at [202, 99] on input "text" at bounding box center [193, 100] width 26 height 12
type input "2025"
drag, startPoint x: 314, startPoint y: 122, endPoint x: 289, endPoint y: 118, distance: 25.6
click at [314, 122] on div "Dealer Private Refinance" at bounding box center [260, 127] width 161 height 13
click at [188, 154] on label "Yes" at bounding box center [189, 155] width 18 height 13
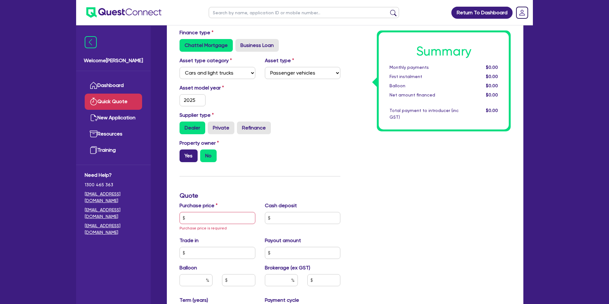
click at [184, 154] on input "Yes" at bounding box center [182, 151] width 4 height 4
radio input "true"
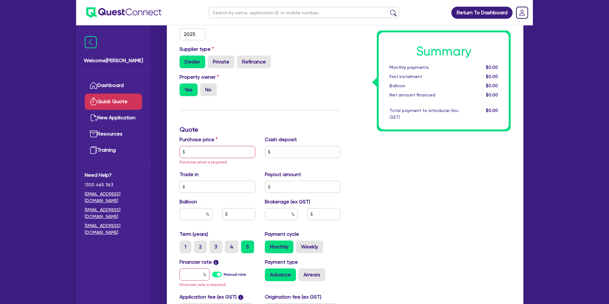
scroll to position [108, 0]
click at [201, 148] on input "text" at bounding box center [218, 152] width 76 height 12
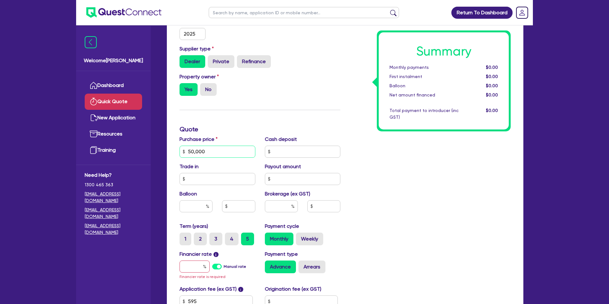
type input "50,000"
click at [398, 174] on div "Summary Monthly payments $0.00 First instalment $0.00 Balloon $0.00 Net amount …" at bounding box center [430, 152] width 170 height 378
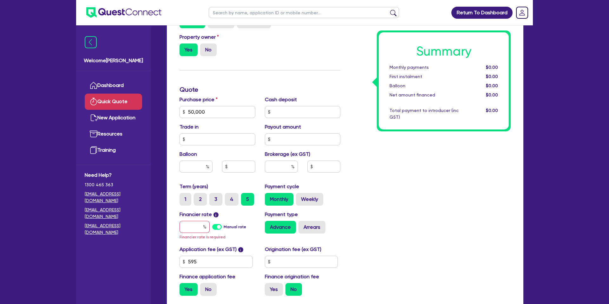
scroll to position [168, 0]
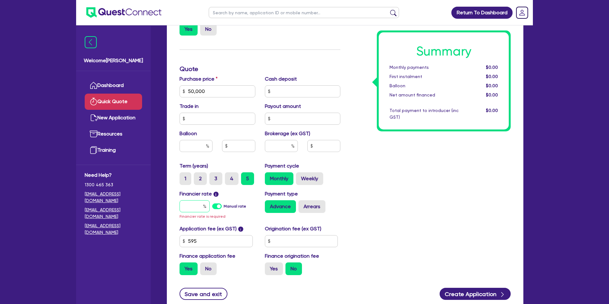
click at [196, 205] on input "text" at bounding box center [195, 206] width 30 height 12
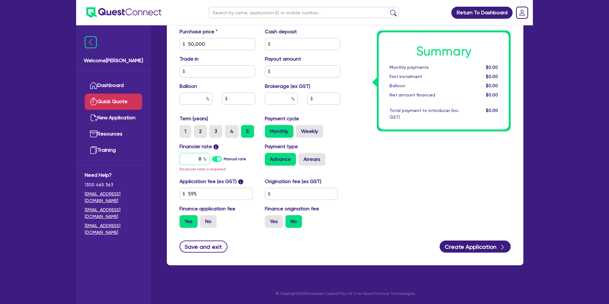
scroll to position [208, 0]
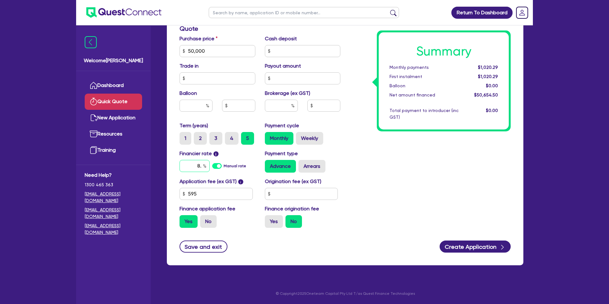
type input "8"
type input "7.99"
click at [384, 169] on div "Summary Monthly payments $1,020.29 First instalment $1,020.29 Balloon $0.00 Net…" at bounding box center [430, 47] width 170 height 371
click at [304, 190] on input "text" at bounding box center [301, 194] width 73 height 12
type input "1,400"
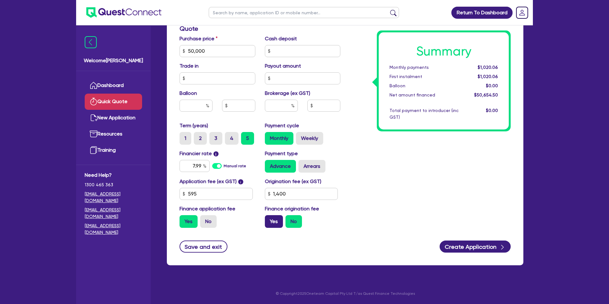
click at [273, 225] on label "Yes" at bounding box center [274, 221] width 18 height 13
click at [269, 219] on input "Yes" at bounding box center [267, 217] width 4 height 4
radio input "true"
drag, startPoint x: 305, startPoint y: 139, endPoint x: 304, endPoint y: 145, distance: 5.7
click at [305, 139] on label "Weekly" at bounding box center [309, 138] width 27 height 13
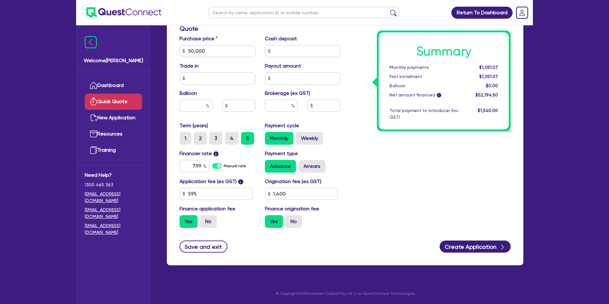
click at [300, 136] on input "Weekly" at bounding box center [298, 134] width 4 height 4
radio input "true"
click at [305, 167] on label "Arrears" at bounding box center [311, 166] width 27 height 13
click at [303, 164] on input "Arrears" at bounding box center [300, 162] width 4 height 4
radio input "true"
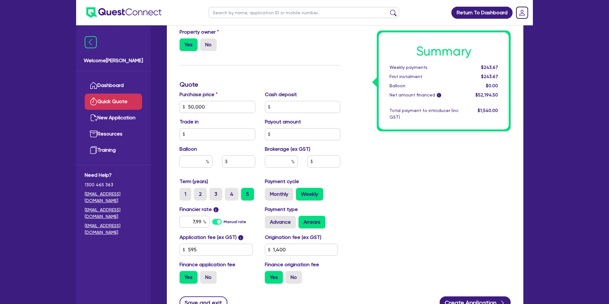
scroll to position [152, 0]
click at [267, 193] on label "Monthly" at bounding box center [279, 194] width 29 height 13
click at [267, 192] on input "Monthly" at bounding box center [267, 190] width 4 height 4
radio input "true"
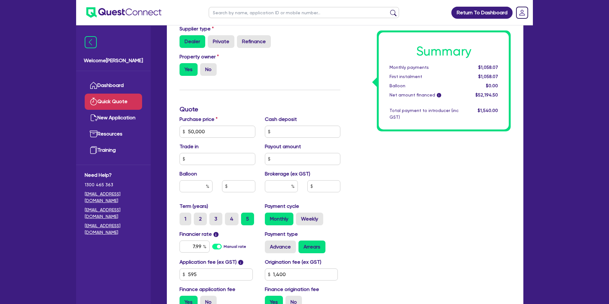
scroll to position [128, 0]
drag, startPoint x: 204, startPoint y: 133, endPoint x: 178, endPoint y: 133, distance: 26.0
click at [178, 133] on div "Purchase price 50,000" at bounding box center [217, 126] width 85 height 22
click at [298, 98] on div "Finance type Chattel Mortgage Business Loan Asset type category Select Cars and…" at bounding box center [260, 127] width 170 height 371
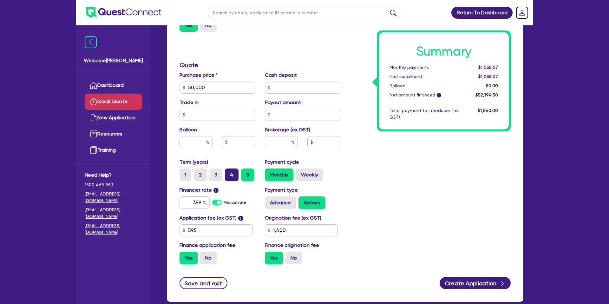
scroll to position [172, 0]
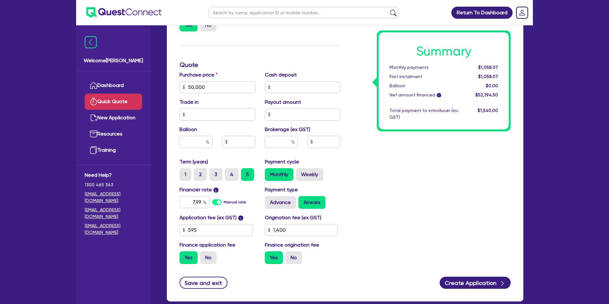
drag, startPoint x: 481, startPoint y: 66, endPoint x: 497, endPoint y: 66, distance: 16.2
click at [497, 66] on span "$1,058.07" at bounding box center [488, 67] width 20 height 5
drag, startPoint x: 499, startPoint y: 67, endPoint x: 478, endPoint y: 68, distance: 21.3
click at [478, 68] on div "$1,058.07" at bounding box center [482, 67] width 39 height 7
click at [230, 172] on label "4" at bounding box center [232, 174] width 14 height 13
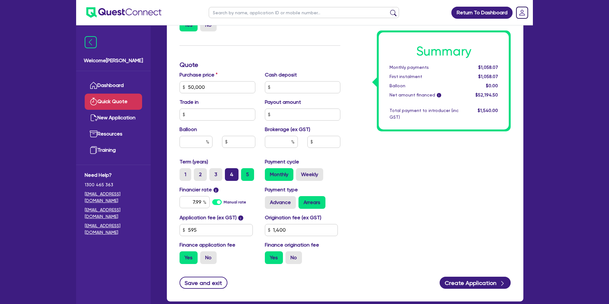
click at [229, 172] on input "4" at bounding box center [227, 170] width 4 height 4
radio input "true"
drag, startPoint x: 481, startPoint y: 67, endPoint x: 502, endPoint y: 67, distance: 21.9
click at [502, 67] on div "$1,273.98" at bounding box center [482, 67] width 39 height 7
click at [204, 142] on input "text" at bounding box center [196, 142] width 33 height 12
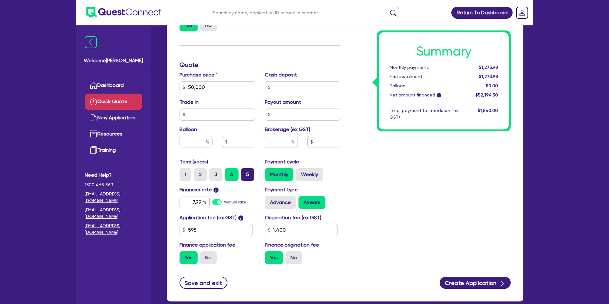
click at [252, 174] on label "5" at bounding box center [247, 174] width 13 height 13
click at [245, 172] on input "5" at bounding box center [243, 170] width 4 height 4
radio input "true"
click at [198, 142] on input "text" at bounding box center [196, 142] width 33 height 12
type input "20"
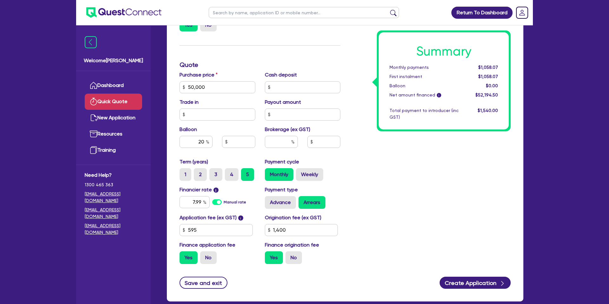
type input "10,000"
drag, startPoint x: 470, startPoint y: 160, endPoint x: 382, endPoint y: 115, distance: 98.6
click at [470, 160] on div "Summary Monthly payments $1,058.07 First instalment $1,058.07 Balloon $0.00 Net…" at bounding box center [430, 83] width 170 height 371
drag, startPoint x: 482, startPoint y: 67, endPoint x: 496, endPoint y: 69, distance: 13.4
click at [498, 66] on div "$921.94" at bounding box center [482, 67] width 39 height 7
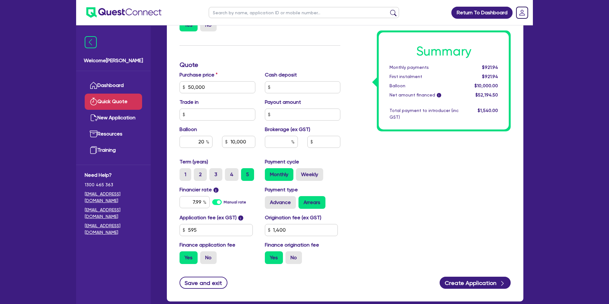
click at [420, 161] on div "Summary Monthly payments $921.94 First instalment $921.94 Balloon $10,000.00 Ne…" at bounding box center [430, 83] width 170 height 371
click at [229, 175] on label "4" at bounding box center [232, 174] width 14 height 13
click at [229, 172] on input "4" at bounding box center [227, 170] width 4 height 4
radio input "true"
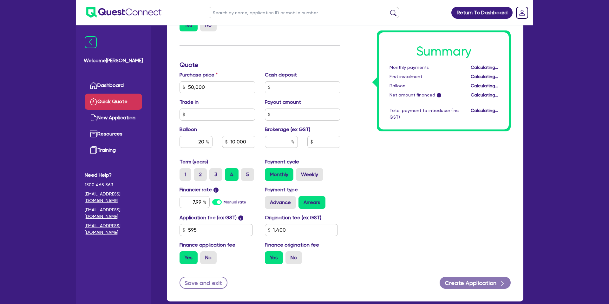
type input "10,000"
drag, startPoint x: 480, startPoint y: 67, endPoint x: 509, endPoint y: 67, distance: 29.8
click at [509, 67] on div "Summary Monthly payments $1,096.48 First instalment $1,096.48 Balloon $10,000.0…" at bounding box center [444, 80] width 134 height 101
drag, startPoint x: 427, startPoint y: 172, endPoint x: 406, endPoint y: 170, distance: 21.0
click at [427, 172] on div "Summary Monthly payments $1,096.48 First instalment $1,096.48 Balloon $10,000.0…" at bounding box center [430, 83] width 170 height 371
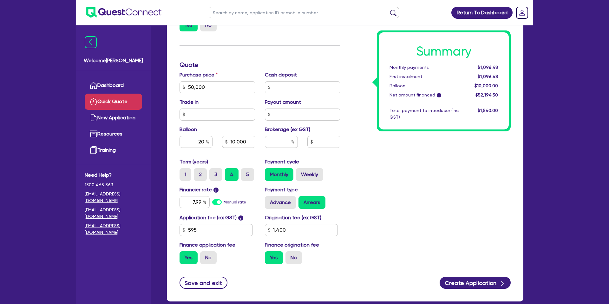
click at [242, 170] on input "5" at bounding box center [243, 170] width 4 height 4
radio input "true"
type input "10,000"
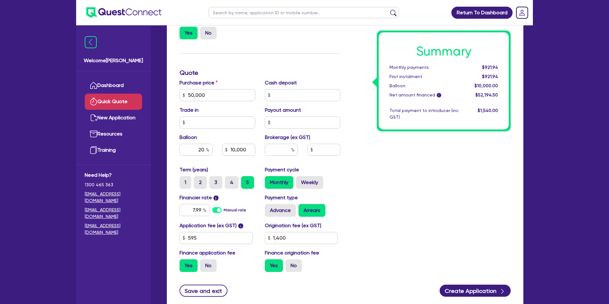
scroll to position [164, 0]
drag, startPoint x: 196, startPoint y: 210, endPoint x: 205, endPoint y: 210, distance: 8.6
click at [205, 210] on div "7.99" at bounding box center [195, 210] width 30 height 12
click at [379, 208] on div "Summary Monthly payments $921.94 First instalment $921.94 Balloon $10,000.00 Ne…" at bounding box center [430, 91] width 170 height 371
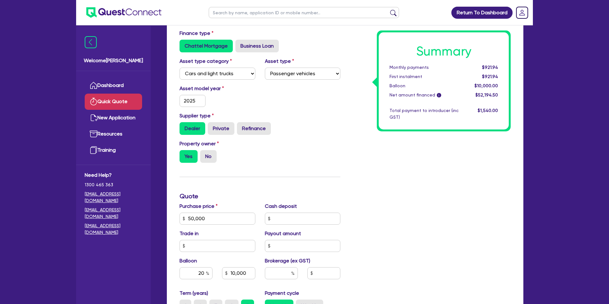
scroll to position [0, 0]
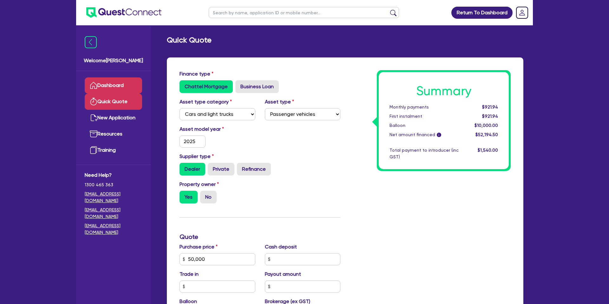
click at [121, 86] on link "Dashboard" at bounding box center [113, 85] width 57 height 16
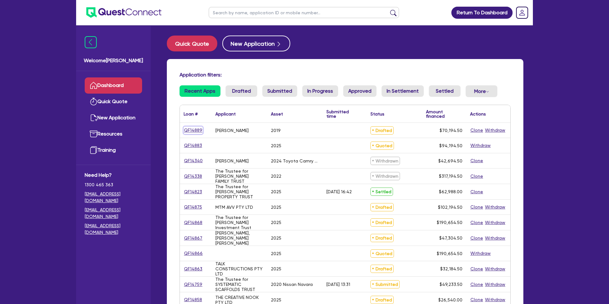
click at [195, 130] on link "QF14889" at bounding box center [193, 130] width 19 height 7
select select "CARS_AND_LIGHT_TRUCKS"
select select "PASSENGER_VEHICLES"
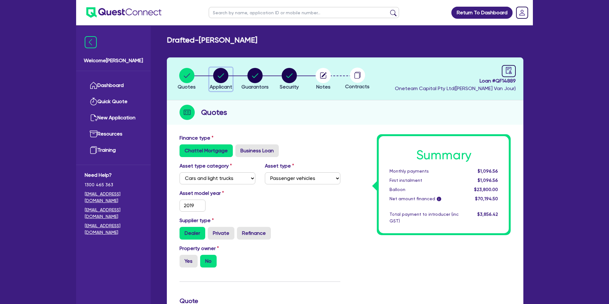
click at [210, 86] on span "Applicant" at bounding box center [221, 87] width 23 height 6
select select "SOLE_TRADER"
select select "ACCOMODATION_FOOD"
select select "HOTELS"
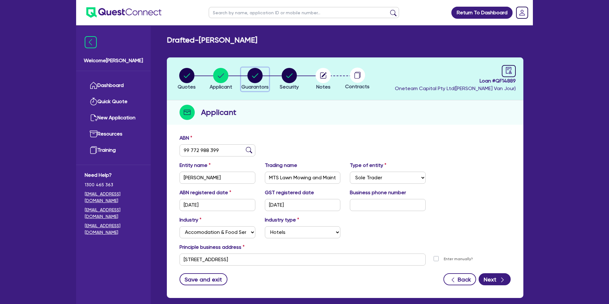
click at [262, 77] on circle "button" at bounding box center [254, 75] width 15 height 15
select select "MR"
select select "VIC"
select select "MARRIED"
select select "CASH"
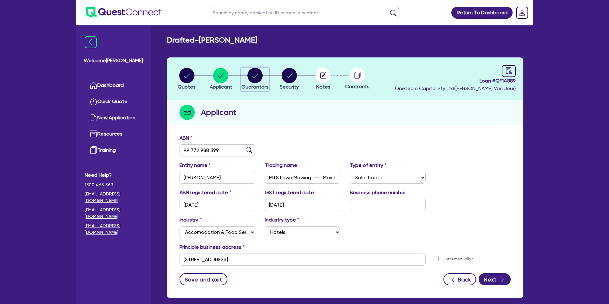
select select "PROPERTY"
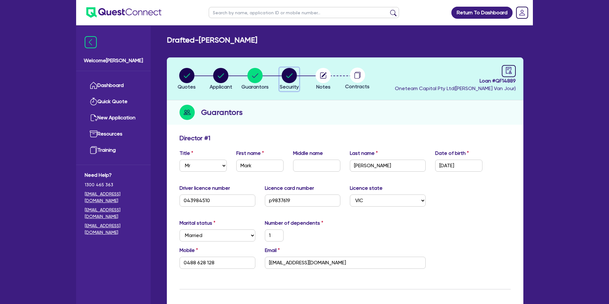
drag, startPoint x: 285, startPoint y: 77, endPoint x: 323, endPoint y: 78, distance: 37.8
click at [285, 77] on circle "button" at bounding box center [289, 75] width 15 height 15
select select "CARS_AND_LIGHT_TRUCKS"
select select "PASSENGER_VEHICLES"
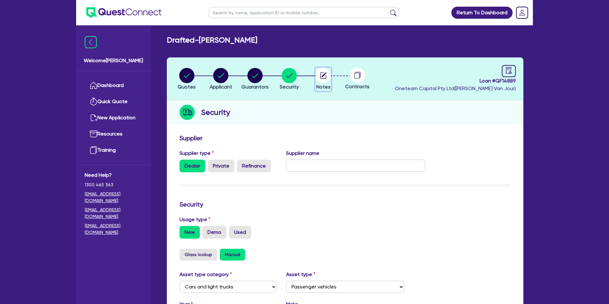
click at [324, 76] on circle "button" at bounding box center [323, 75] width 15 height 15
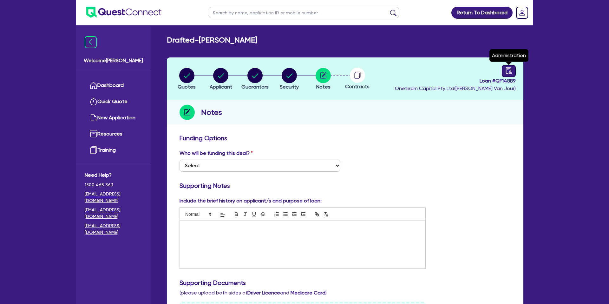
click at [512, 71] on link at bounding box center [509, 71] width 14 height 12
select select "DRAFTED_NEW"
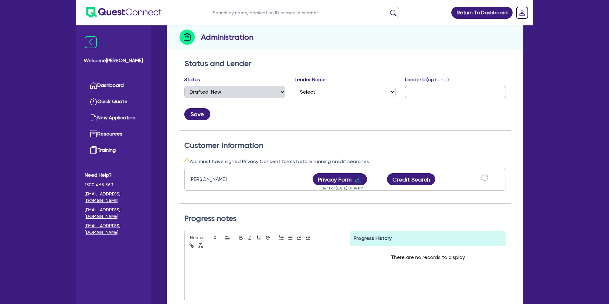
scroll to position [81, 0]
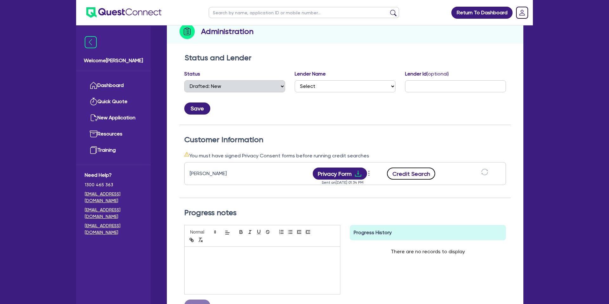
click at [413, 173] on button "Credit Search" at bounding box center [411, 173] width 48 height 12
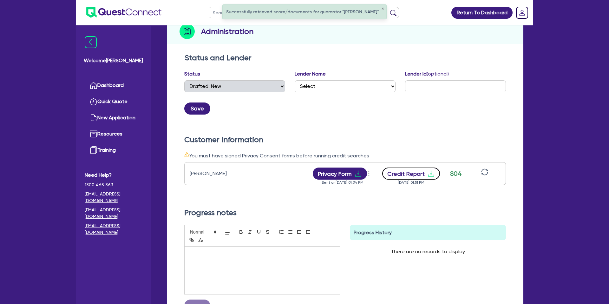
click at [432, 169] on button "Credit Report" at bounding box center [411, 173] width 58 height 12
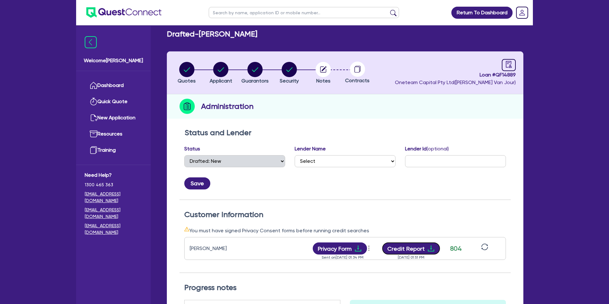
scroll to position [0, 0]
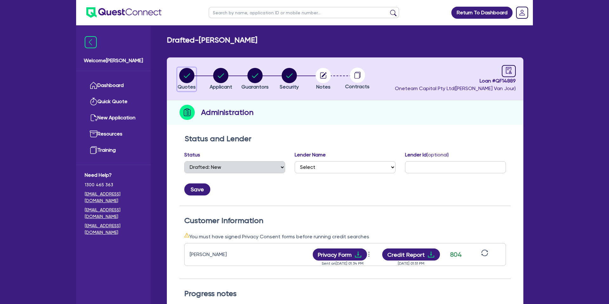
click at [186, 76] on circle "button" at bounding box center [186, 75] width 15 height 15
select select "CARS_AND_LIGHT_TRUCKS"
select select "PASSENGER_VEHICLES"
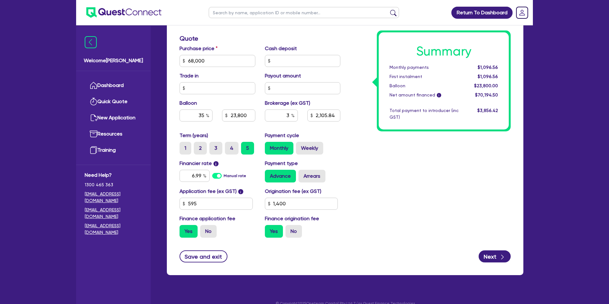
scroll to position [272, 0]
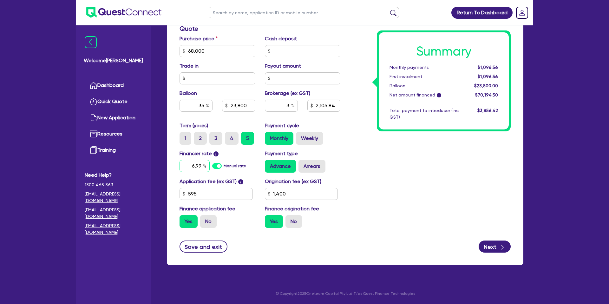
click at [200, 165] on input "6.99" at bounding box center [195, 166] width 30 height 12
type input "6"
type input "7.79"
type input "68,000"
type input "23,800"
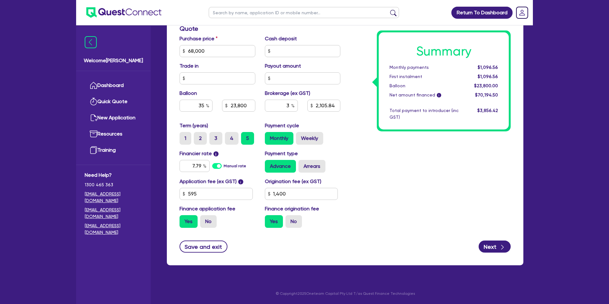
type input "2,105.84"
type input "1,400"
type input "68,000"
type input "23,800"
type input "2,105.84"
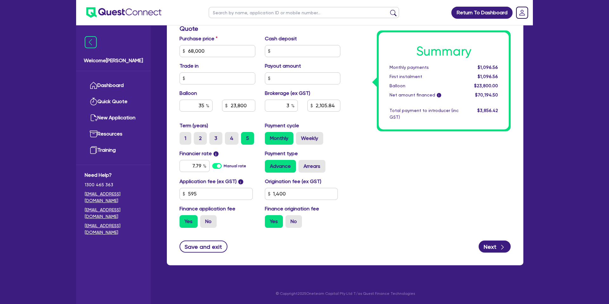
type input "1,400"
click at [397, 197] on div "Summary Monthly payments $1,096.56 First instalment $1,096.56 Balloon $23,800.0…" at bounding box center [430, 47] width 170 height 371
click at [307, 166] on label "Arrears" at bounding box center [311, 166] width 27 height 13
click at [303, 164] on input "Arrears" at bounding box center [300, 162] width 4 height 4
radio input "true"
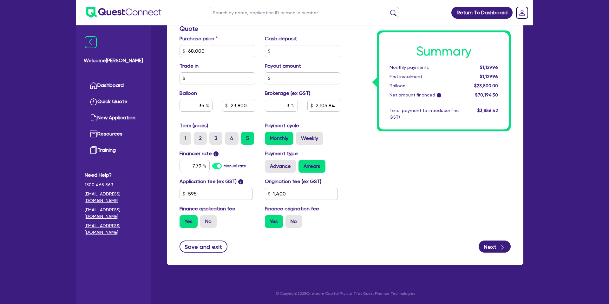
type input "68,000"
type input "23,800"
type input "2,105.84"
type input "1,400"
type input "68,000"
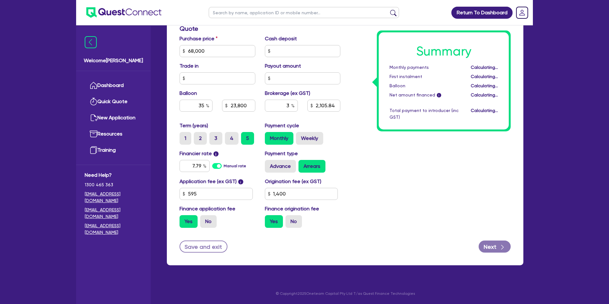
type input "23,800"
type input "2,105.84"
type input "1,400"
click at [290, 105] on input "3" at bounding box center [281, 106] width 33 height 12
type input "2"
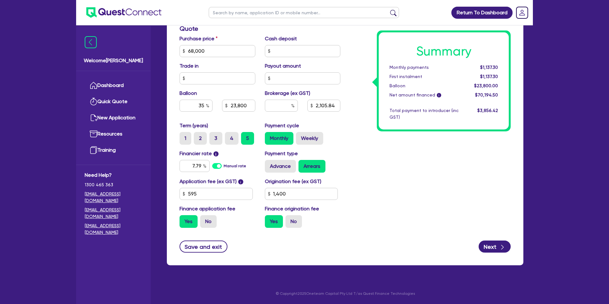
type input "68,000"
type input "23,800"
type input "2,105.84"
type input "1,400"
type input "68,000"
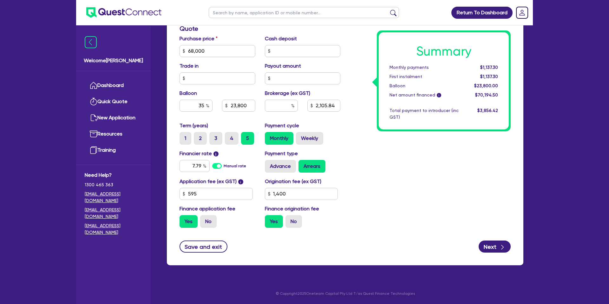
type input "23,800"
type input "1,400"
click at [449, 161] on div "Summary Monthly payments $1,137.30 First instalment $1,137.30 Balloon $23,800.0…" at bounding box center [430, 47] width 170 height 371
click at [289, 106] on input "text" at bounding box center [281, 106] width 33 height 12
type input "1"
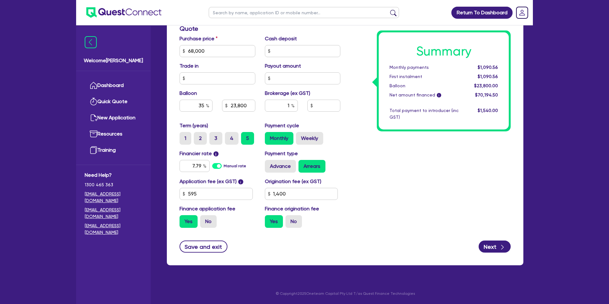
type input "68,000"
type input "23,800"
type input "1,400"
click at [423, 145] on div "Summary Monthly payments $1,090.56 First instalment $1,090.56 Balloon $23,800.0…" at bounding box center [430, 47] width 170 height 371
type input "68,000"
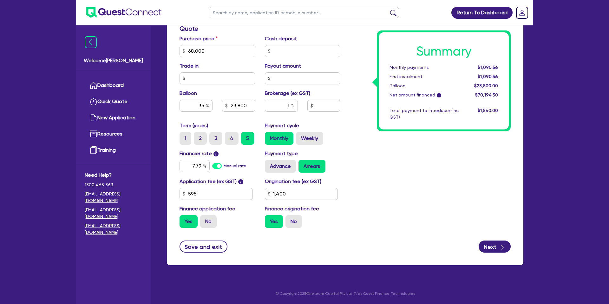
type input "23,800"
type input "701.95"
click at [290, 197] on input "1,400" at bounding box center [301, 194] width 73 height 12
type input "1"
type input "2,200"
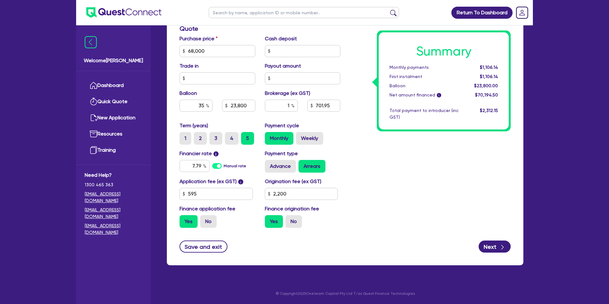
type input "68,000"
type input "23,800"
type input "68,000"
type input "23,800"
type input "710.75"
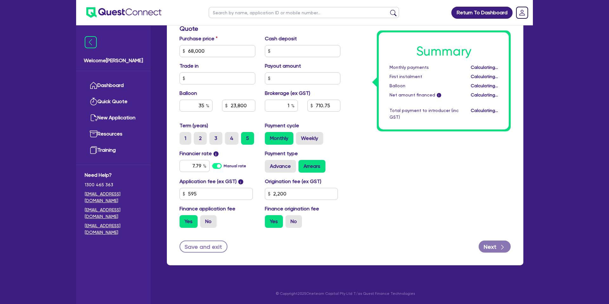
click at [398, 179] on div "Summary Monthly payments Calculating... First instalment Calculating... Balloon…" at bounding box center [430, 47] width 170 height 371
click at [290, 105] on input "1" at bounding box center [281, 106] width 33 height 12
type input "68,000"
type input "23,800"
type input "68,000"
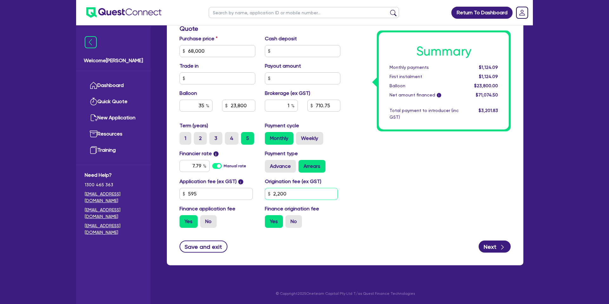
type input "23,800"
click at [299, 190] on input "2,200" at bounding box center [301, 194] width 73 height 12
click at [296, 193] on input "2,200" at bounding box center [301, 194] width 73 height 12
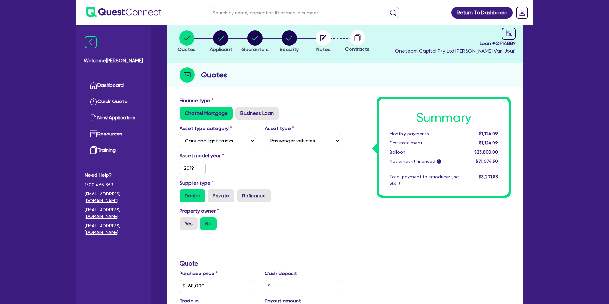
scroll to position [37, 0]
click at [185, 219] on label "Yes" at bounding box center [189, 224] width 18 height 13
click at [184, 219] on input "Yes" at bounding box center [182, 220] width 4 height 4
radio input "true"
type input "68,000"
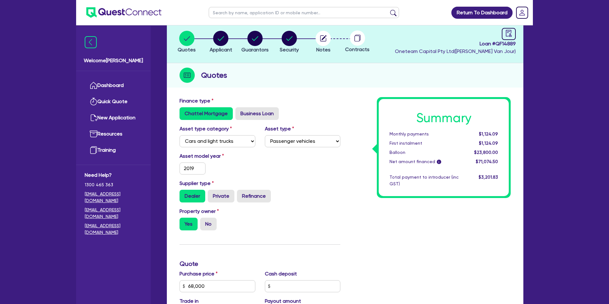
type input "23,800"
type input "68,000"
type input "23,800"
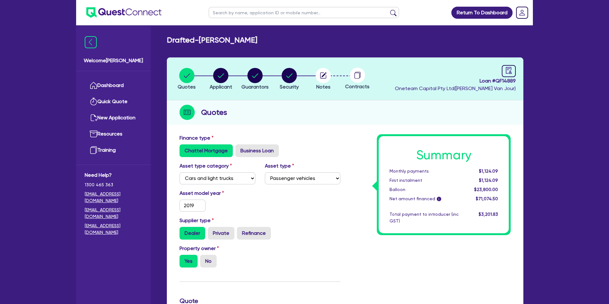
drag, startPoint x: 273, startPoint y: 101, endPoint x: 271, endPoint y: 104, distance: 3.6
click at [274, 102] on div "Quotes" at bounding box center [345, 112] width 357 height 24
click at [258, 114] on div "Quotes Applicant Guarantors Security Notes Contracts Loan # QF14889 Oneteam Cap…" at bounding box center [345, 297] width 357 height 480
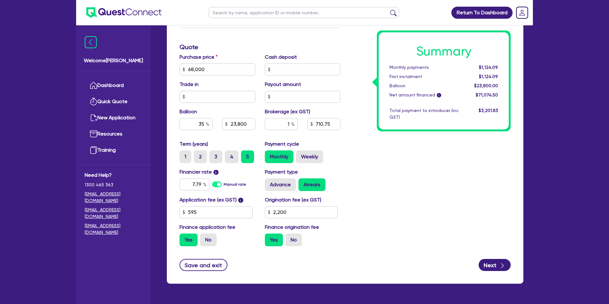
scroll to position [272, 0]
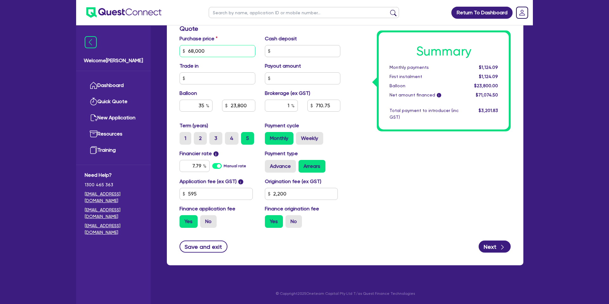
click at [222, 50] on input "68,000" at bounding box center [218, 51] width 76 height 12
click at [285, 104] on input "1" at bounding box center [281, 106] width 33 height 12
click at [300, 193] on input "2,200" at bounding box center [301, 194] width 73 height 12
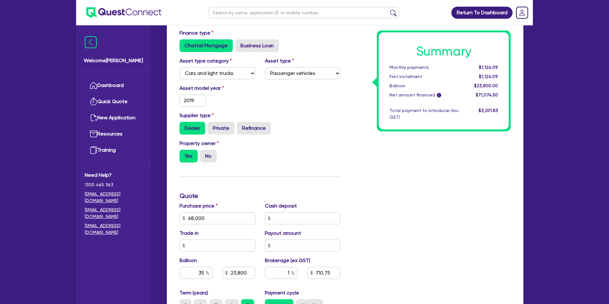
scroll to position [0, 0]
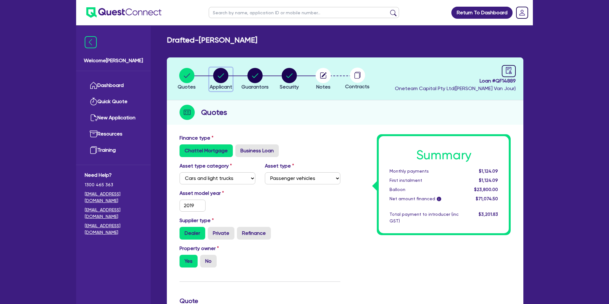
click at [219, 72] on circle "button" at bounding box center [220, 75] width 15 height 15
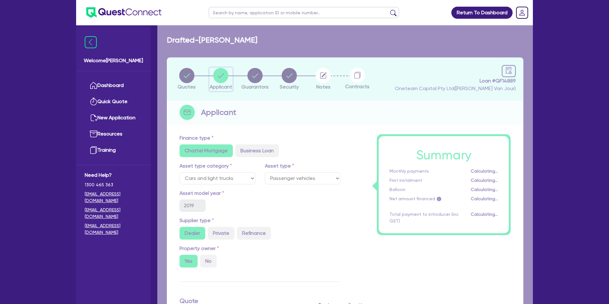
select select "SOLE_TRADER"
select select "ACCOMODATION_FOOD"
select select "HOTELS"
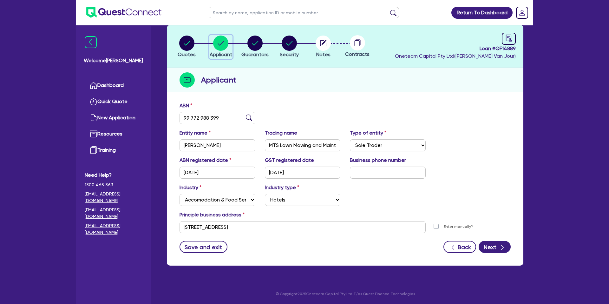
scroll to position [33, 0]
click at [256, 42] on circle "button" at bounding box center [254, 42] width 15 height 15
select select "MR"
select select "VIC"
select select "MARRIED"
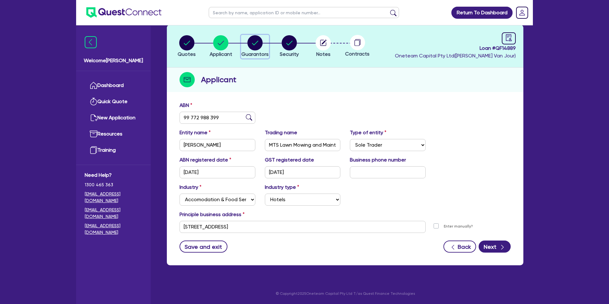
select select "CASH"
select select "PROPERTY"
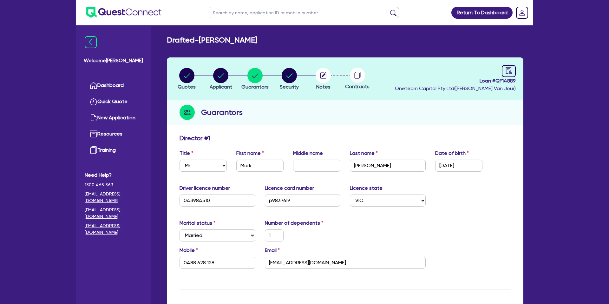
click at [223, 75] on circle "button" at bounding box center [220, 75] width 15 height 15
select select "SOLE_TRADER"
select select "ACCOMODATION_FOOD"
select select "HOTELS"
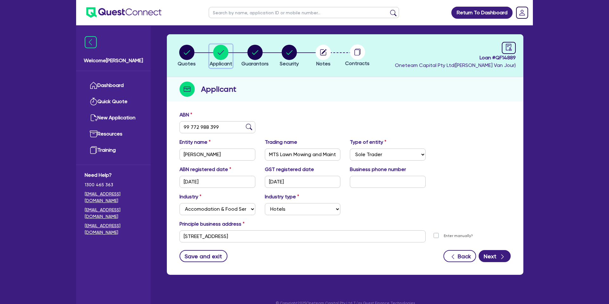
scroll to position [33, 0]
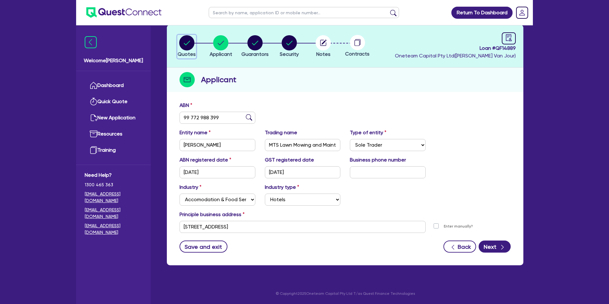
click at [189, 43] on circle "button" at bounding box center [186, 42] width 15 height 15
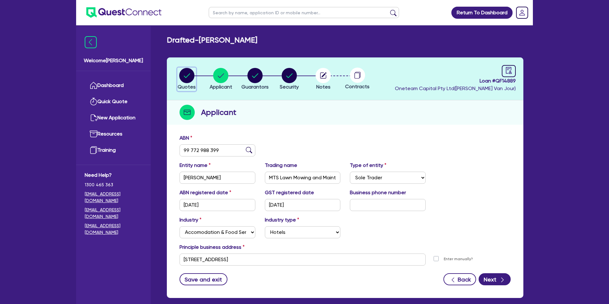
select select "CARS_AND_LIGHT_TRUCKS"
select select "PASSENGER_VEHICLES"
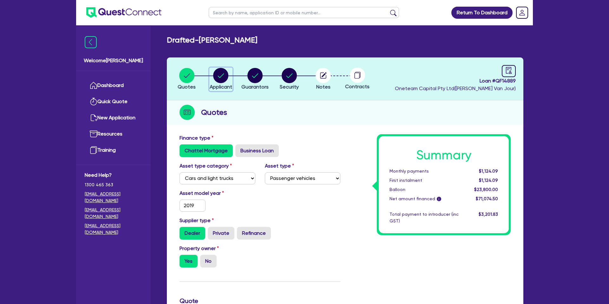
drag, startPoint x: 221, startPoint y: 73, endPoint x: 217, endPoint y: 73, distance: 4.1
click at [219, 74] on circle "button" at bounding box center [220, 75] width 15 height 15
select select "SOLE_TRADER"
select select "ACCOMODATION_FOOD"
select select "HOTELS"
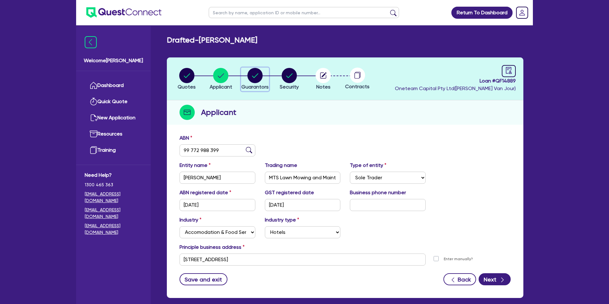
click at [252, 74] on circle "button" at bounding box center [254, 75] width 15 height 15
select select "MR"
select select "VIC"
select select "MARRIED"
select select "CASH"
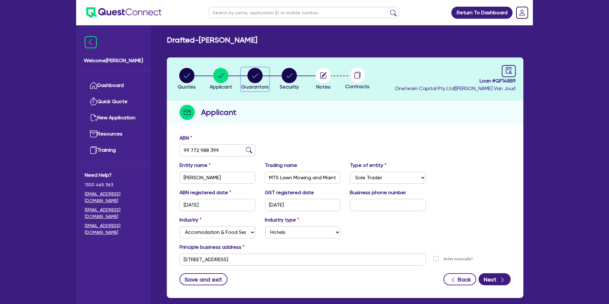
select select "PROPERTY"
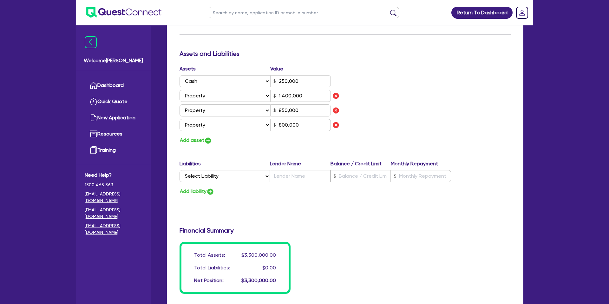
scroll to position [354, 0]
drag, startPoint x: 364, startPoint y: 100, endPoint x: 370, endPoint y: 98, distance: 6.1
click at [370, 98] on div "Assets Value Select Asset Cash Property Investment property Vehicle Truck Trail…" at bounding box center [345, 105] width 341 height 80
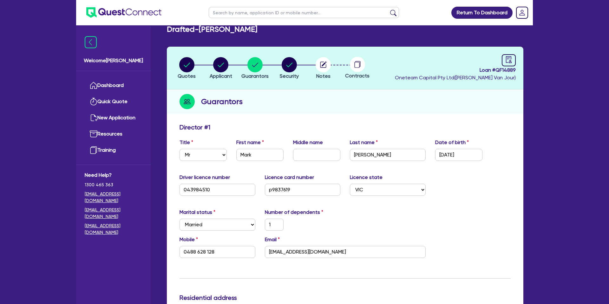
scroll to position [0, 0]
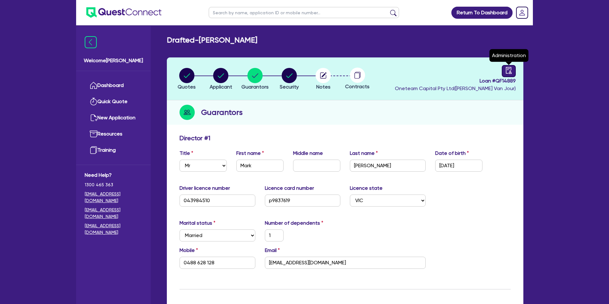
click at [507, 72] on icon "audit" at bounding box center [508, 70] width 7 height 7
select select "DRAFTED_NEW"
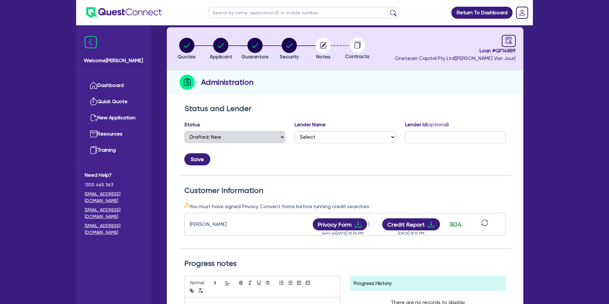
scroll to position [31, 0]
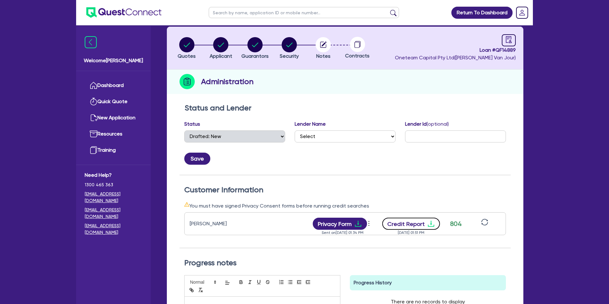
click at [424, 226] on button "Credit Report" at bounding box center [411, 224] width 58 height 12
click at [320, 103] on h2 "Status and Lender" at bounding box center [345, 107] width 321 height 9
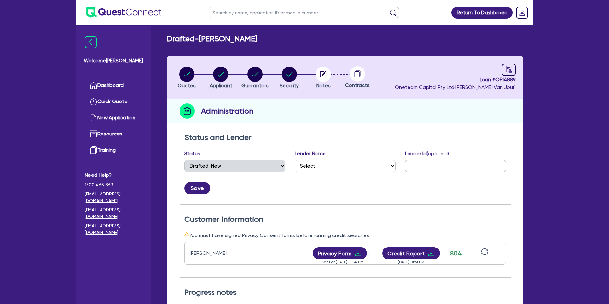
scroll to position [0, 0]
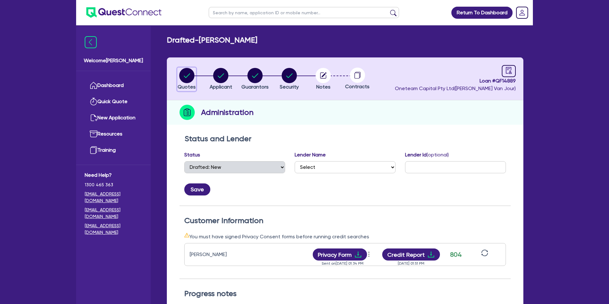
click at [187, 78] on circle "button" at bounding box center [186, 75] width 15 height 15
select select "CARS_AND_LIGHT_TRUCKS"
select select "PASSENGER_VEHICLES"
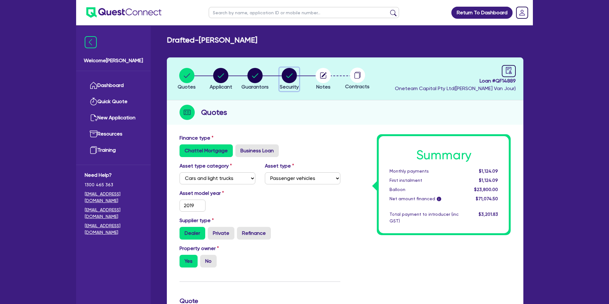
click at [292, 79] on circle "button" at bounding box center [289, 75] width 15 height 15
select select "CARS_AND_LIGHT_TRUCKS"
select select "PASSENGER_VEHICLES"
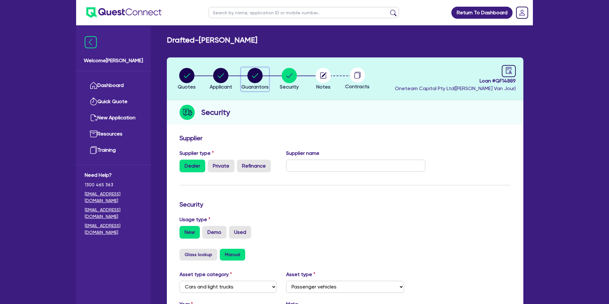
click at [259, 77] on circle "button" at bounding box center [254, 75] width 15 height 15
select select "MR"
select select "VIC"
select select "MARRIED"
select select "CASH"
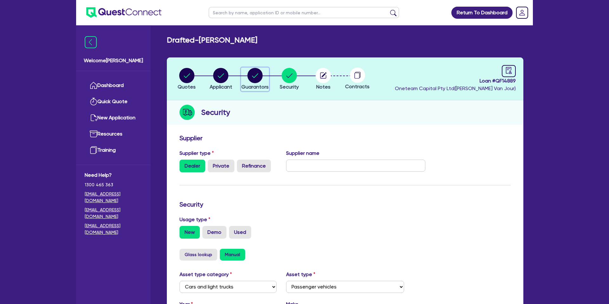
select select "PROPERTY"
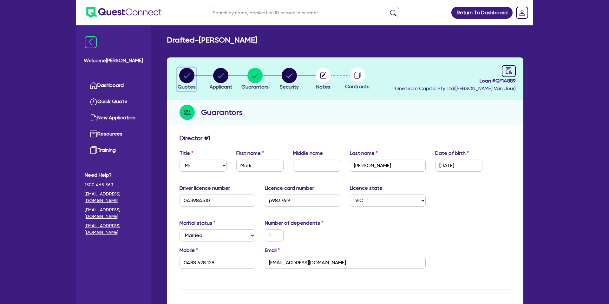
drag, startPoint x: 181, startPoint y: 76, endPoint x: 187, endPoint y: 77, distance: 6.4
click at [181, 76] on circle "button" at bounding box center [186, 75] width 15 height 15
select select "CARS_AND_LIGHT_TRUCKS"
select select "PASSENGER_VEHICLES"
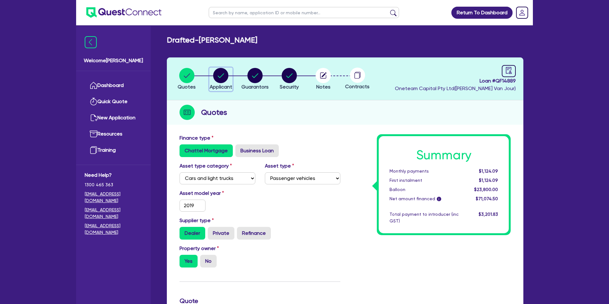
click at [216, 75] on circle "button" at bounding box center [220, 75] width 15 height 15
select select "SOLE_TRADER"
select select "ACCOMODATION_FOOD"
select select "HOTELS"
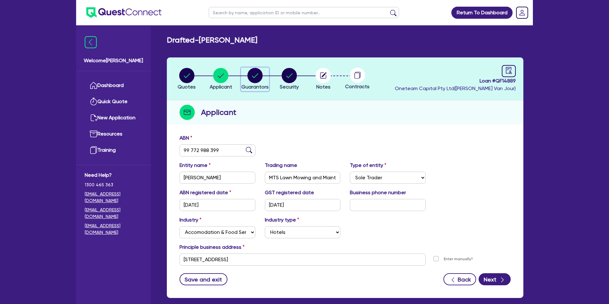
click at [252, 76] on circle "button" at bounding box center [254, 75] width 15 height 15
select select "MR"
select select "VIC"
select select "MARRIED"
select select "CASH"
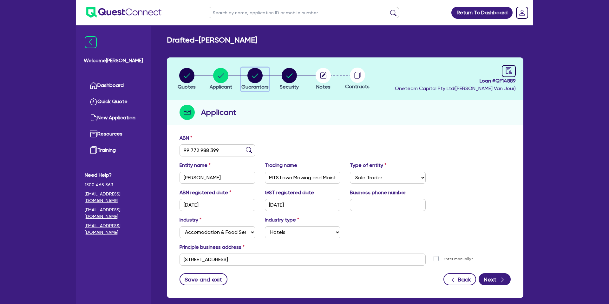
select select "PROPERTY"
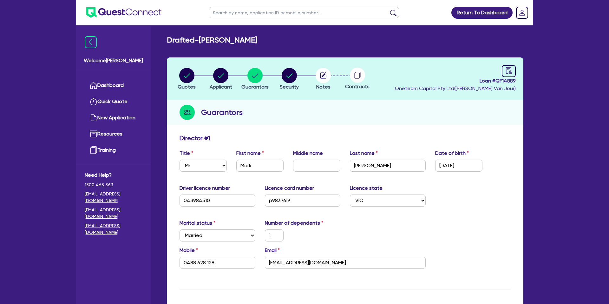
drag, startPoint x: 305, startPoint y: 108, endPoint x: 314, endPoint y: 103, distance: 10.1
click at [315, 109] on div "Guarantors" at bounding box center [345, 112] width 357 height 24
click at [306, 165] on input "text" at bounding box center [316, 166] width 47 height 12
drag, startPoint x: 403, startPoint y: 220, endPoint x: 398, endPoint y: 222, distance: 5.5
click at [402, 223] on div "Marital status Select Single Married De Facto / Partner Number of dependents 1" at bounding box center [345, 232] width 341 height 27
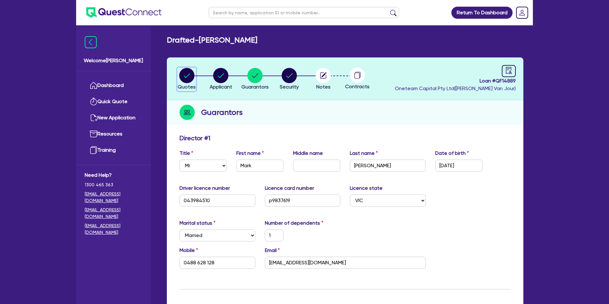
click at [187, 78] on circle "button" at bounding box center [186, 75] width 15 height 15
select select "CARS_AND_LIGHT_TRUCKS"
select select "PASSENGER_VEHICLES"
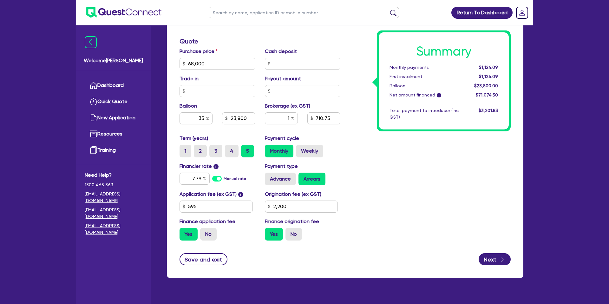
scroll to position [272, 0]
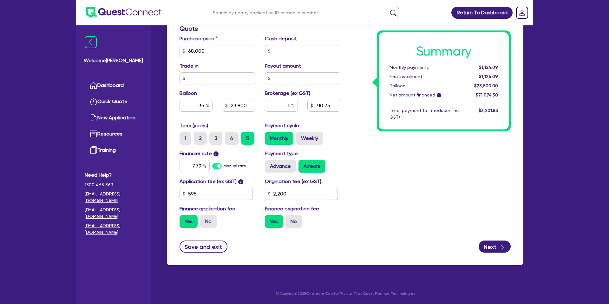
click at [391, 187] on div "Summary Monthly payments $1,124.09 First instalment $1,124.09 Balloon $23,800.0…" at bounding box center [430, 47] width 170 height 371
click at [429, 191] on div "Summary Monthly payments $1,124.09 First instalment $1,124.09 Balloon $23,800.0…" at bounding box center [430, 47] width 170 height 371
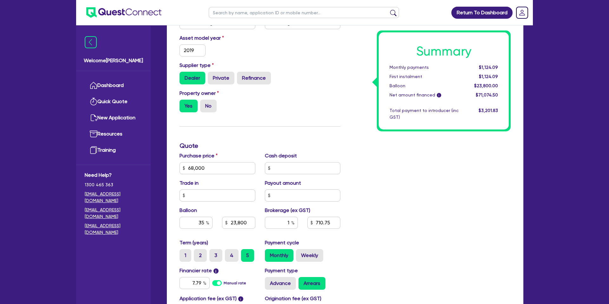
scroll to position [0, 0]
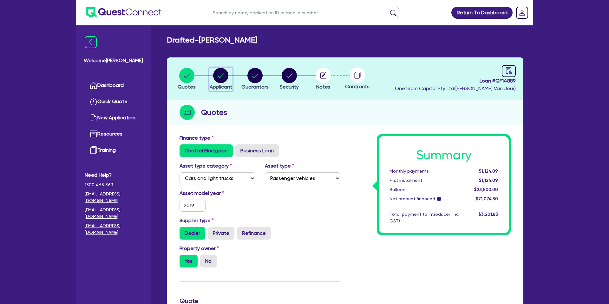
click at [226, 76] on circle "button" at bounding box center [220, 75] width 15 height 15
select select "SOLE_TRADER"
select select "ACCOMODATION_FOOD"
select select "HOTELS"
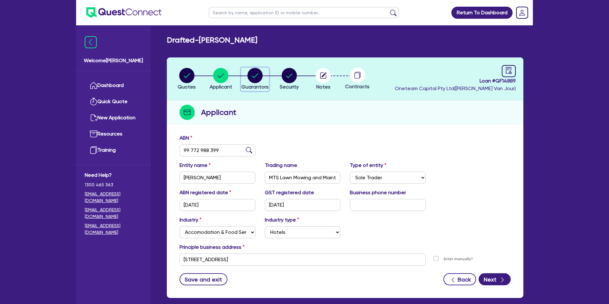
click at [256, 76] on circle "button" at bounding box center [254, 75] width 15 height 15
select select "MR"
select select "VIC"
select select "MARRIED"
select select "CASH"
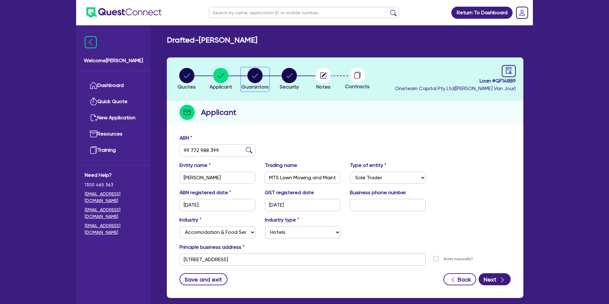
select select "PROPERTY"
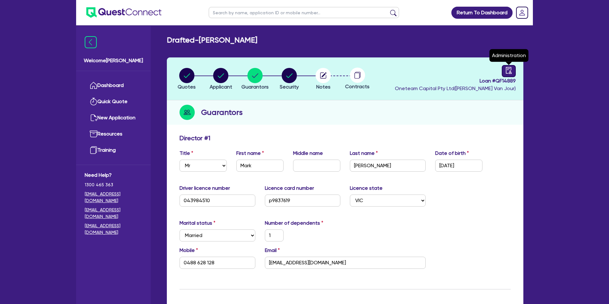
click at [505, 72] on icon "audit" at bounding box center [508, 70] width 7 height 7
select select "DRAFTED_NEW"
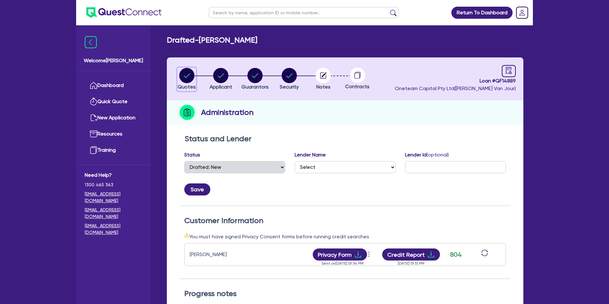
click at [190, 74] on icon "button" at bounding box center [186, 75] width 15 height 15
select select "CARS_AND_LIGHT_TRUCKS"
select select "PASSENGER_VEHICLES"
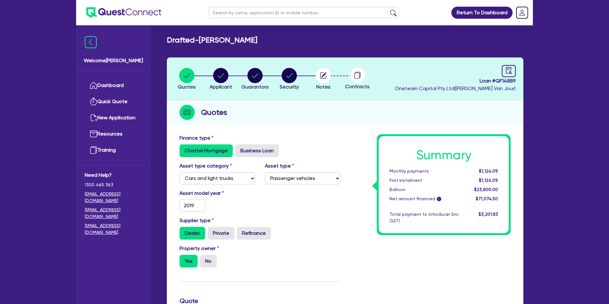
click at [285, 108] on div "Quotes" at bounding box center [345, 112] width 357 height 24
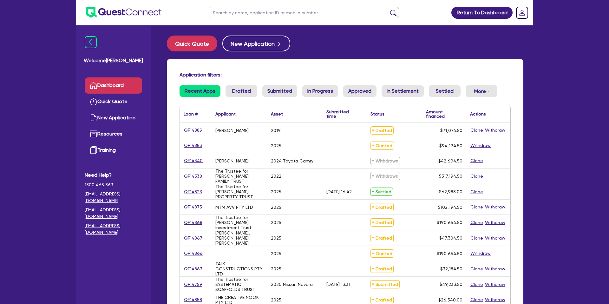
click at [243, 12] on input "text" at bounding box center [304, 12] width 190 height 11
click at [388, 10] on button "submit" at bounding box center [393, 14] width 10 height 9
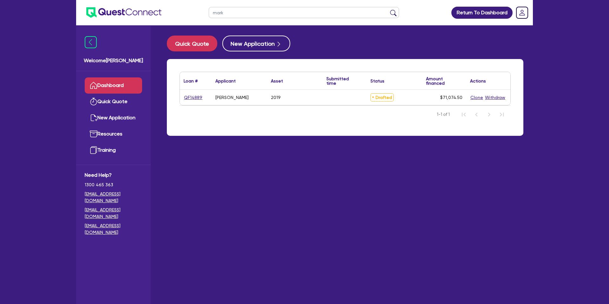
click at [227, 13] on input "mark" at bounding box center [304, 12] width 190 height 11
type input "m"
type input "[PERSON_NAME]"
click at [388, 10] on button "submit" at bounding box center [393, 14] width 10 height 9
click at [193, 95] on link "QF14811" at bounding box center [192, 97] width 17 height 7
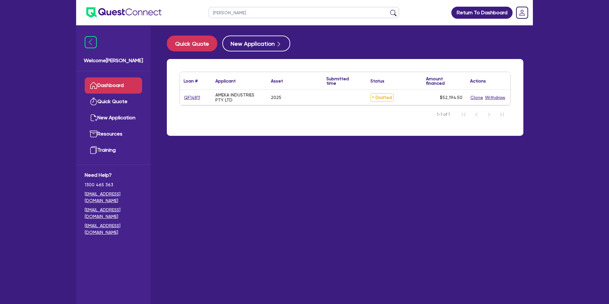
select select "CARS_AND_LIGHT_TRUCKS"
select select "PASSENGER_VEHICLES"
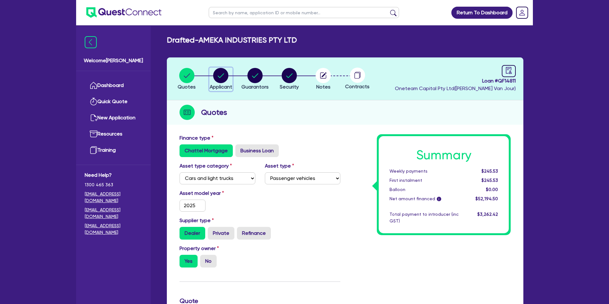
click at [223, 72] on circle "button" at bounding box center [220, 75] width 15 height 15
select select "COMPANY"
select select "MANUFACTURING"
select select "METAL_AND_PLASTICS"
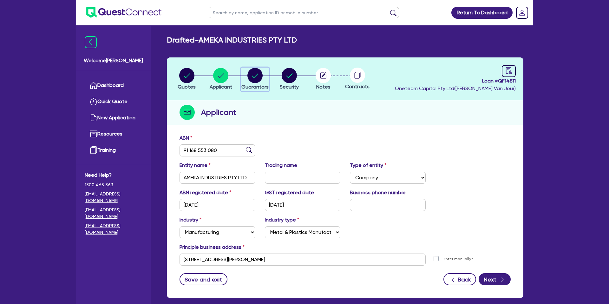
click at [255, 79] on circle "button" at bounding box center [254, 75] width 15 height 15
select select "MRS"
select select "[GEOGRAPHIC_DATA]"
select select "MARRIED"
select select "INVESTMENT_PROPERTY"
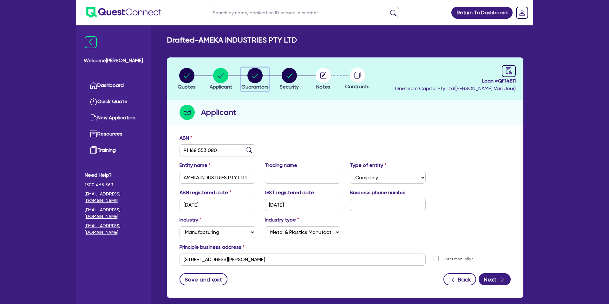
select select "PROPERTY"
select select "MORTGAGE"
select select "VEHICLE_LOAN"
select select "MORTGAGE"
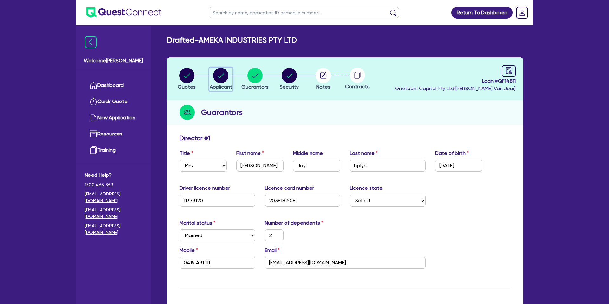
click at [220, 74] on circle "button" at bounding box center [220, 75] width 15 height 15
select select "COMPANY"
select select "MANUFACTURING"
select select "METAL_AND_PLASTICS"
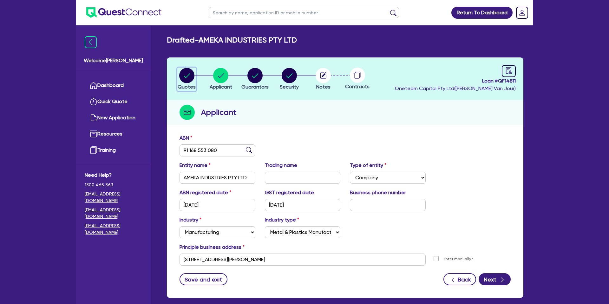
click at [187, 74] on circle "button" at bounding box center [186, 75] width 15 height 15
select select "CARS_AND_LIGHT_TRUCKS"
select select "PASSENGER_VEHICLES"
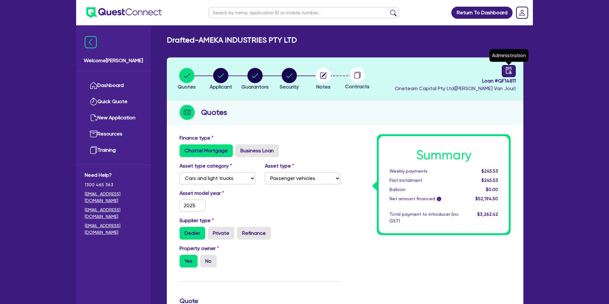
click at [508, 70] on icon "audit" at bounding box center [508, 70] width 7 height 7
select select "DRAFTED_NEW"
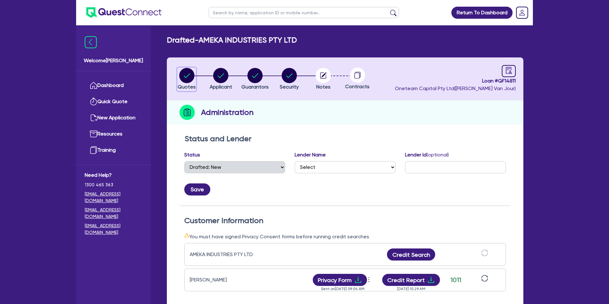
click at [189, 77] on circle "button" at bounding box center [186, 75] width 15 height 15
select select "CARS_AND_LIGHT_TRUCKS"
select select "PASSENGER_VEHICLES"
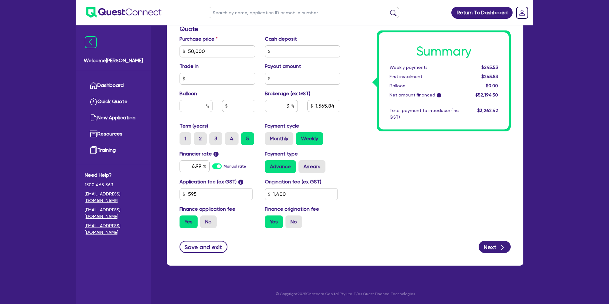
scroll to position [272, 0]
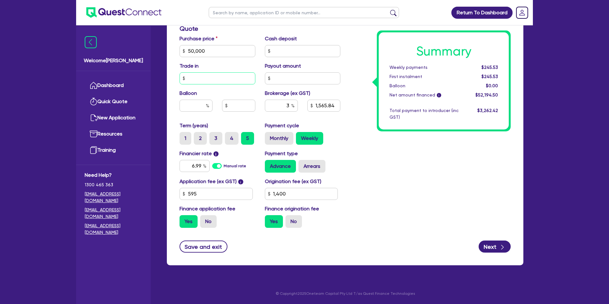
click at [207, 78] on input "text" at bounding box center [218, 78] width 76 height 12
type input "50,000"
type input "1,565.84"
type input "1,400"
type input "50,000"
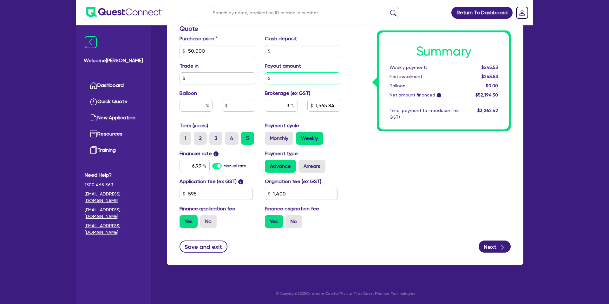
type input "1,565.84"
type input "1,400"
click at [274, 78] on input "text" at bounding box center [303, 78] width 76 height 12
click at [283, 105] on input "3" at bounding box center [281, 106] width 33 height 12
drag, startPoint x: 283, startPoint y: 104, endPoint x: 292, endPoint y: 104, distance: 9.5
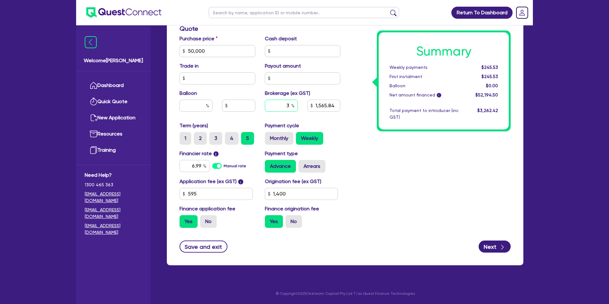
click at [292, 104] on div "3" at bounding box center [281, 106] width 33 height 12
click at [287, 104] on input "3" at bounding box center [281, 106] width 33 height 12
click at [290, 105] on input "3" at bounding box center [281, 106] width 33 height 12
drag, startPoint x: 287, startPoint y: 105, endPoint x: 281, endPoint y: 105, distance: 5.7
click at [281, 105] on input "3" at bounding box center [281, 106] width 33 height 12
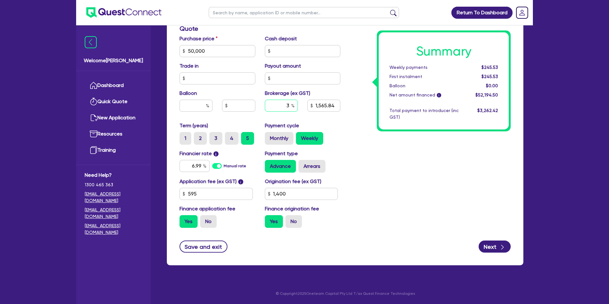
click at [287, 104] on input "3" at bounding box center [281, 106] width 33 height 12
click at [289, 104] on input "3" at bounding box center [281, 106] width 33 height 12
drag, startPoint x: 314, startPoint y: 105, endPoint x: 342, endPoint y: 106, distance: 27.9
click at [342, 106] on div "1,565.84" at bounding box center [324, 106] width 43 height 12
click at [336, 105] on input "1,565.84" at bounding box center [323, 106] width 33 height 12
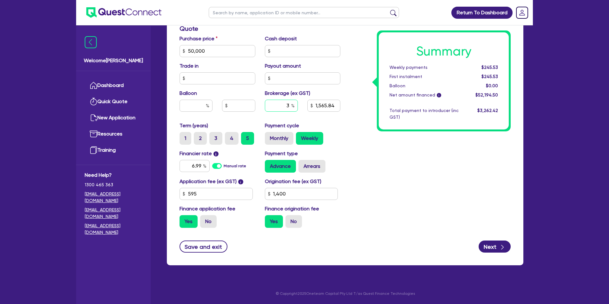
drag, startPoint x: 285, startPoint y: 104, endPoint x: 292, endPoint y: 105, distance: 6.5
click at [292, 105] on div "3" at bounding box center [281, 106] width 33 height 12
click at [290, 103] on input "3" at bounding box center [281, 106] width 33 height 12
drag, startPoint x: 289, startPoint y: 103, endPoint x: 281, endPoint y: 105, distance: 8.1
click at [281, 105] on input "3" at bounding box center [281, 106] width 33 height 12
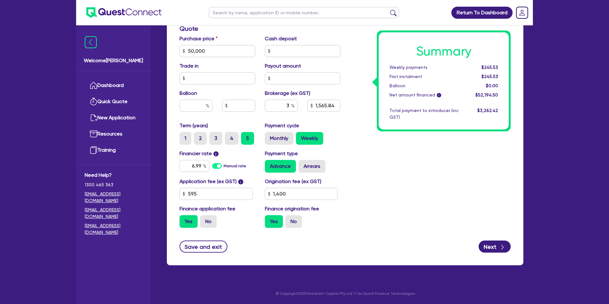
click at [387, 136] on div "Summary Weekly payments $245.53 First instalment $245.53 Balloon $0.00 Net amou…" at bounding box center [430, 47] width 170 height 371
click at [291, 103] on input "3" at bounding box center [281, 106] width 33 height 12
type input "50,000"
type input "1,565.84"
type input "1,400"
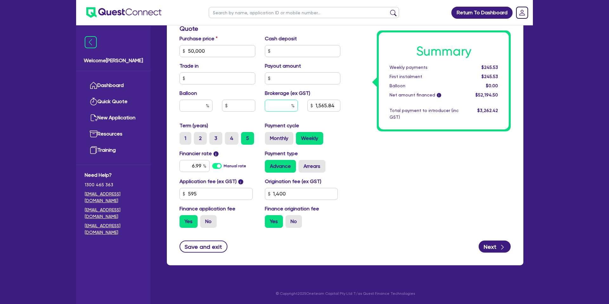
type input "50,000"
type input "1,400"
type input "0"
type input "50,000"
type input "1,400"
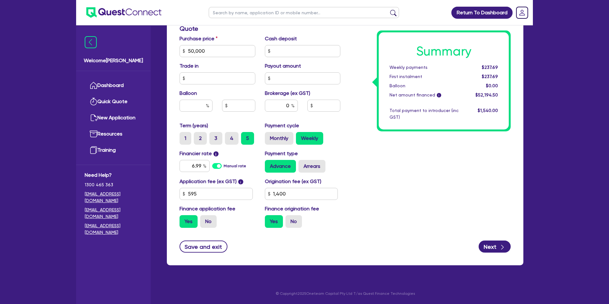
type input "50,000"
type input "1,400"
click at [372, 126] on div "Summary Weekly payments $237.69 First instalment $237.69 Balloon $0.00 Net amou…" at bounding box center [430, 47] width 170 height 371
click at [203, 166] on input "6.99" at bounding box center [195, 166] width 30 height 12
type input "6.1"
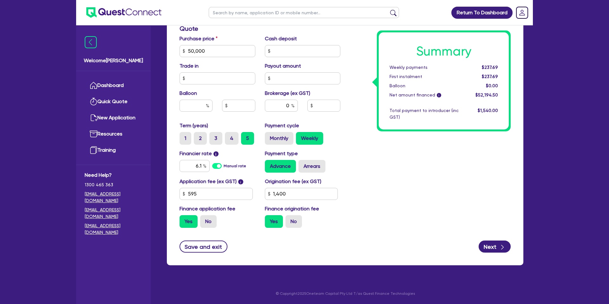
type input "50,000"
type input "1,400"
type input "50,000"
type input "1,400"
drag, startPoint x: 403, startPoint y: 176, endPoint x: 415, endPoint y: 170, distance: 13.6
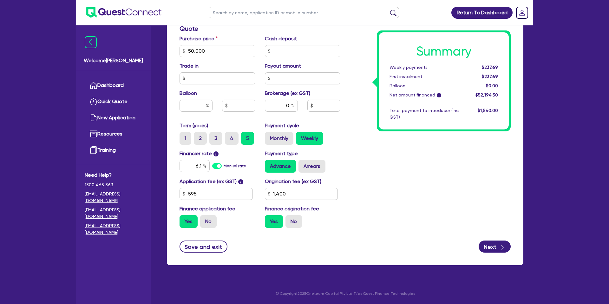
click at [404, 175] on div "Summary Weekly payments $237.69 First instalment $237.69 Balloon $0.00 Net amou…" at bounding box center [430, 47] width 170 height 371
click at [202, 166] on input "6.1" at bounding box center [195, 166] width 30 height 12
type input "6.9"
type input "50,000"
type input "1,400"
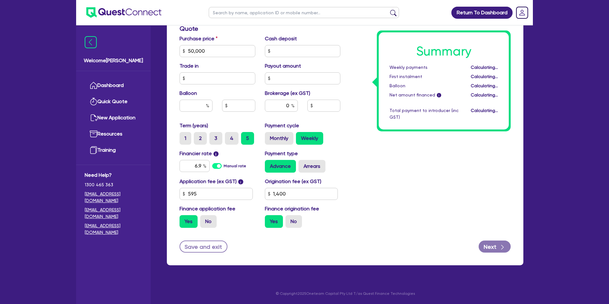
type input "50,000"
type input "1,400"
click at [397, 157] on div "Summary Weekly payments Calculating... First instalment Calculating... Balloon …" at bounding box center [430, 47] width 170 height 371
click at [204, 164] on div "6.9" at bounding box center [195, 166] width 30 height 12
type input "6.9"
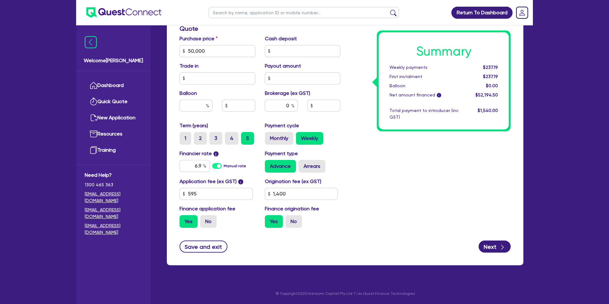
drag, startPoint x: 475, startPoint y: 184, endPoint x: 453, endPoint y: 180, distance: 22.5
click at [475, 184] on div "Summary Weekly payments $237.19 First instalment $237.19 Balloon $0.00 Net amou…" at bounding box center [430, 47] width 170 height 371
drag, startPoint x: 223, startPoint y: 55, endPoint x: 242, endPoint y: 55, distance: 19.0
click at [223, 54] on input "50,000" at bounding box center [218, 51] width 76 height 12
click at [278, 48] on input "text" at bounding box center [303, 51] width 76 height 12
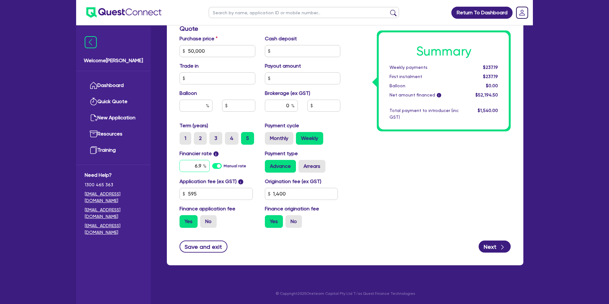
drag, startPoint x: 196, startPoint y: 165, endPoint x: 203, endPoint y: 164, distance: 7.4
click at [203, 164] on div "6.9" at bounding box center [195, 166] width 30 height 12
drag, startPoint x: 187, startPoint y: 51, endPoint x: 206, endPoint y: 50, distance: 19.0
click at [206, 49] on input "50,000" at bounding box center [218, 51] width 76 height 12
click at [379, 145] on div "Summary Weekly payments $237.19 First instalment $237.19 Balloon $0.00 Net amou…" at bounding box center [430, 47] width 170 height 371
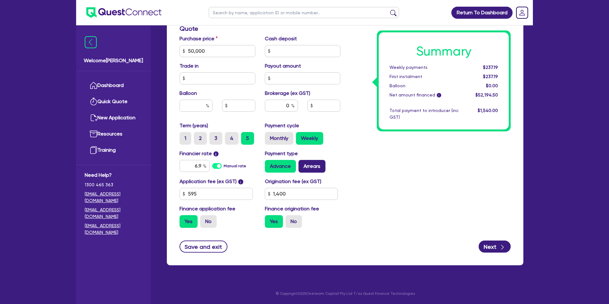
click at [316, 165] on label "Arrears" at bounding box center [311, 166] width 27 height 13
click at [303, 164] on input "Arrears" at bounding box center [300, 162] width 4 height 4
radio input "true"
type input "50,000"
type input "1,400"
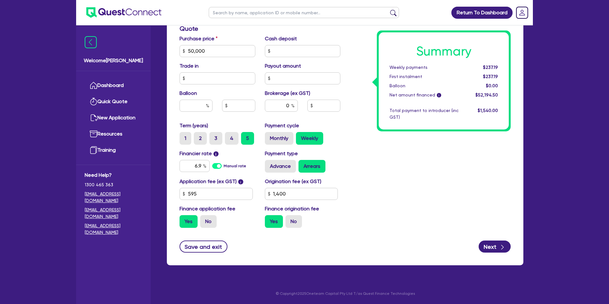
type input "50,000"
type input "1,400"
click at [281, 139] on label "Monthly" at bounding box center [279, 138] width 29 height 13
click at [269, 136] on input "Monthly" at bounding box center [267, 134] width 4 height 4
radio input "true"
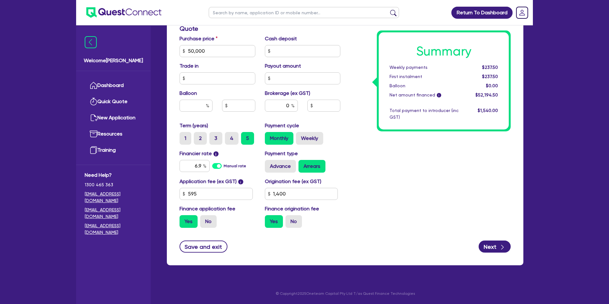
type input "50,000"
type input "1,400"
type input "50,000"
type input "1,400"
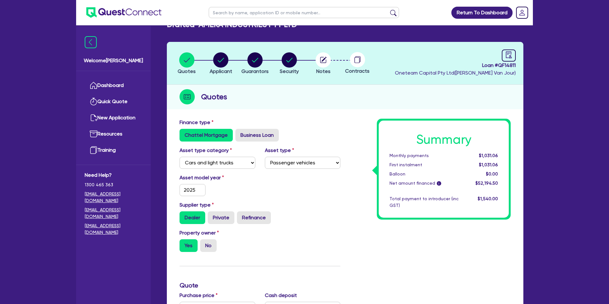
scroll to position [0, 0]
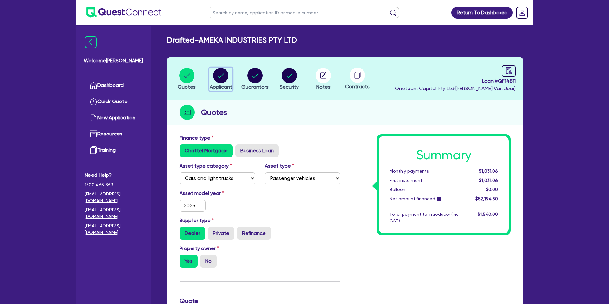
click at [224, 77] on circle "button" at bounding box center [220, 75] width 15 height 15
select select "COMPANY"
select select "MANUFACTURING"
select select "METAL_AND_PLASTICS"
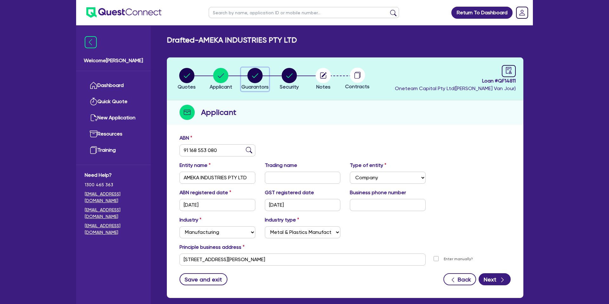
click at [255, 76] on icon "button" at bounding box center [255, 75] width 6 height 4
select select "MRS"
select select "[GEOGRAPHIC_DATA]"
select select "MARRIED"
select select "INVESTMENT_PROPERTY"
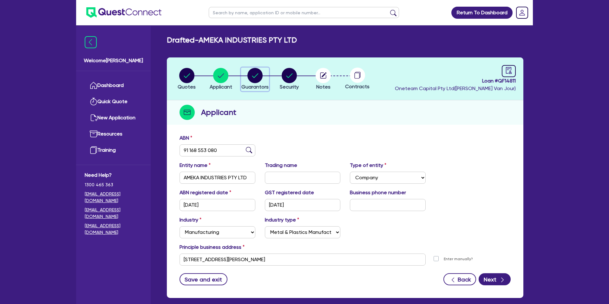
select select "PROPERTY"
select select "MORTGAGE"
select select "VEHICLE_LOAN"
select select "MORTGAGE"
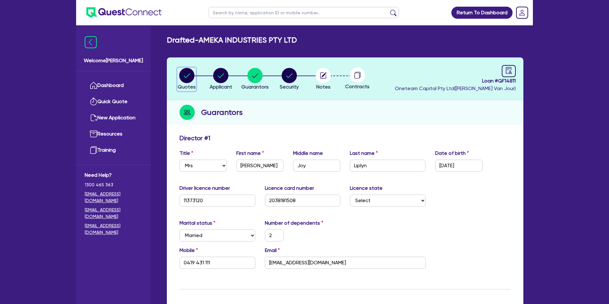
click at [186, 72] on circle "button" at bounding box center [186, 75] width 15 height 15
select select "CARS_AND_LIGHT_TRUCKS"
select select "PASSENGER_VEHICLES"
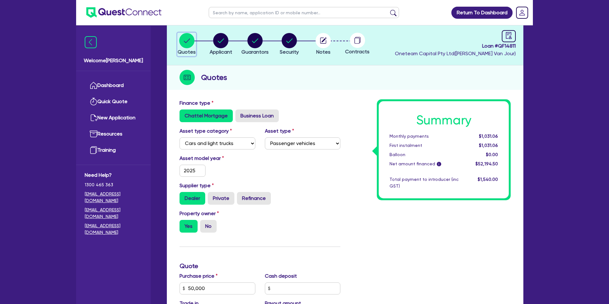
scroll to position [35, 0]
click at [220, 42] on circle "button" at bounding box center [220, 40] width 15 height 15
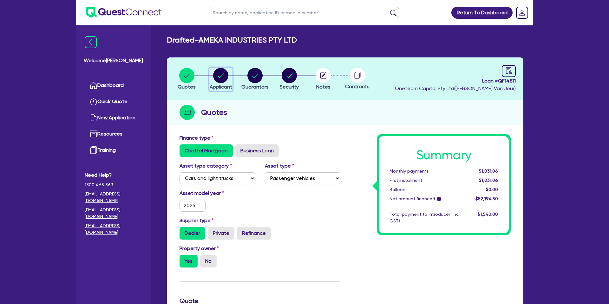
select select "COMPANY"
select select "MANUFACTURING"
select select "METAL_AND_PLASTICS"
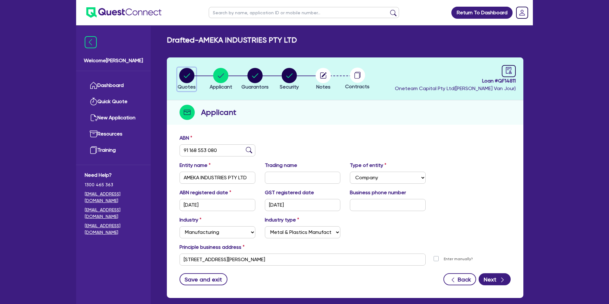
click at [183, 75] on circle "button" at bounding box center [186, 75] width 15 height 15
select select "CARS_AND_LIGHT_TRUCKS"
select select "PASSENGER_VEHICLES"
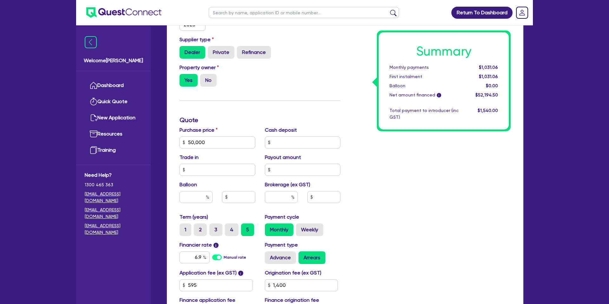
scroll to position [272, 0]
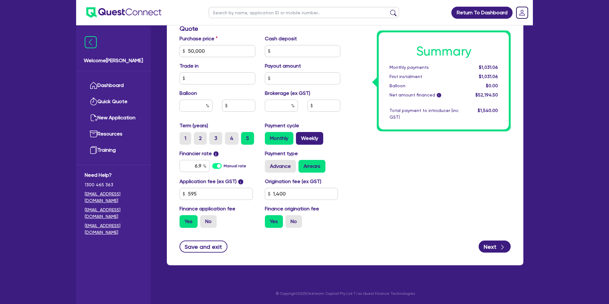
drag, startPoint x: 311, startPoint y: 138, endPoint x: 303, endPoint y: 139, distance: 8.0
click at [311, 138] on label "Weekly" at bounding box center [309, 138] width 27 height 13
click at [300, 136] on input "Weekly" at bounding box center [298, 134] width 4 height 4
radio input "true"
type input "50,000"
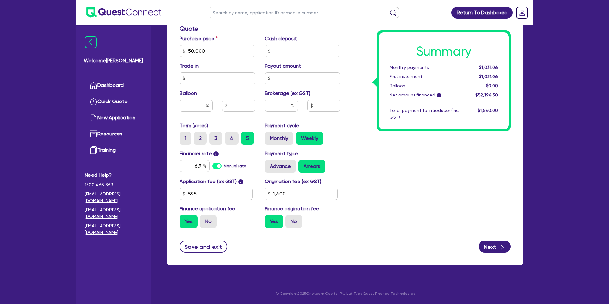
type input "1,400"
type input "50,000"
type input "1,400"
click at [233, 138] on label "4" at bounding box center [232, 138] width 14 height 13
click at [229, 136] on input "4" at bounding box center [227, 134] width 4 height 4
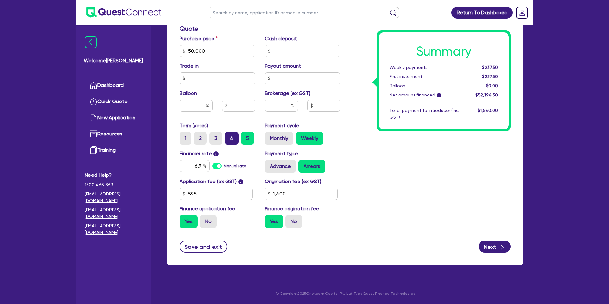
radio input "true"
type input "50,000"
type input "1,400"
type input "50,000"
type input "1,400"
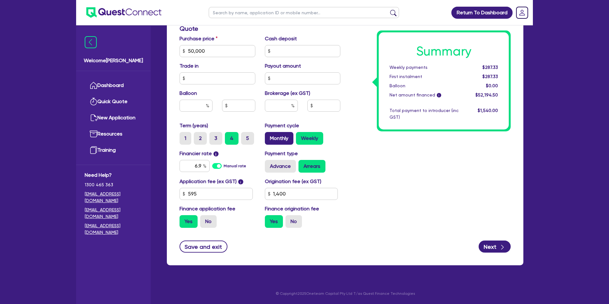
click at [282, 142] on label "Monthly" at bounding box center [279, 138] width 29 height 13
click at [269, 136] on input "Monthly" at bounding box center [267, 134] width 4 height 4
radio input "true"
type input "50,000"
type input "1,400"
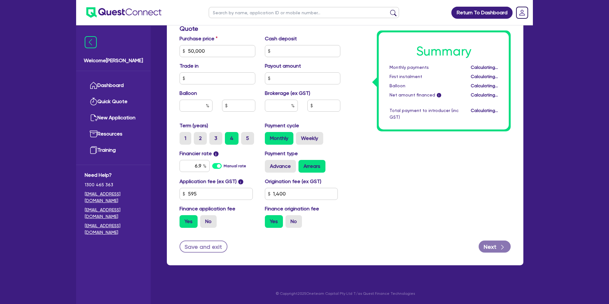
type input "50,000"
type input "1,400"
click at [201, 165] on input "6.9" at bounding box center [195, 166] width 30 height 12
type input "6.1"
type input "50,000"
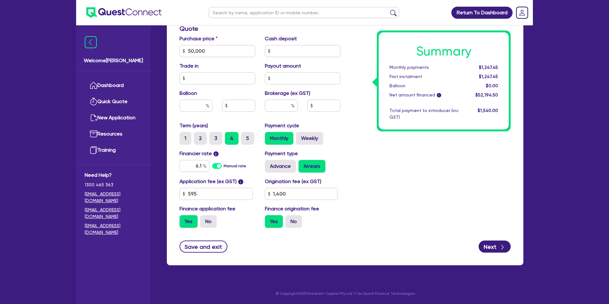
type input "1,400"
type input "50,000"
type input "1,400"
click at [407, 165] on div "Summary Monthly payments $1,247.45 First instalment $1,247.45 Balloon $0.00 Net…" at bounding box center [430, 47] width 170 height 371
click at [198, 106] on input "text" at bounding box center [196, 106] width 33 height 12
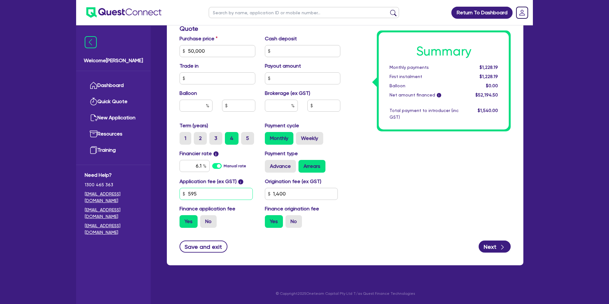
click at [214, 193] on input "595" at bounding box center [216, 194] width 73 height 12
click at [294, 196] on input "1,400" at bounding box center [301, 194] width 73 height 12
click at [403, 179] on div "Summary Monthly payments $1,228.19 First instalment $1,228.19 Balloon $0.00 Net…" at bounding box center [430, 47] width 170 height 371
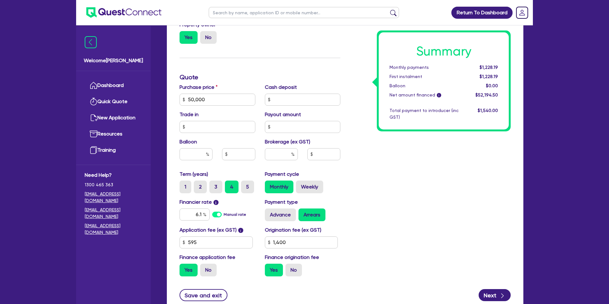
scroll to position [223, 0]
click at [208, 99] on input "50,000" at bounding box center [218, 100] width 76 height 12
type input "5,000"
type input "1,400"
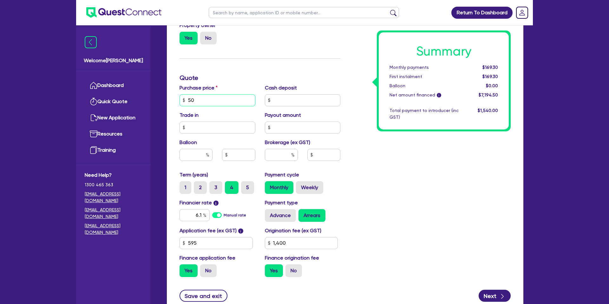
type input "5"
type input "49,900"
type input "1,400"
click at [374, 173] on div "Summary Monthly payments $169.30 First instalment $169.30 Balloon $0.00 Net amo…" at bounding box center [430, 96] width 170 height 371
click at [199, 129] on input "text" at bounding box center [218, 127] width 76 height 12
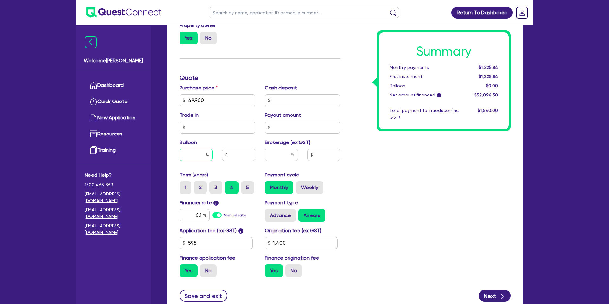
click at [198, 155] on input "text" at bounding box center [196, 155] width 33 height 12
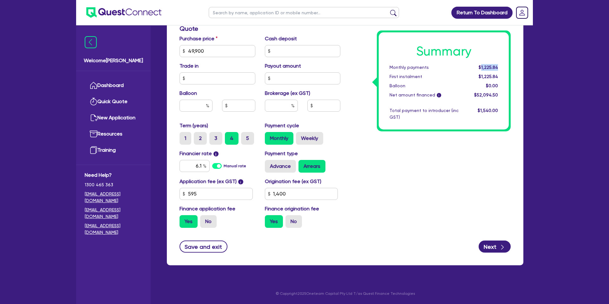
drag, startPoint x: 482, startPoint y: 65, endPoint x: 502, endPoint y: 65, distance: 20.9
click at [502, 65] on div "$1,225.84" at bounding box center [482, 67] width 39 height 7
click at [493, 65] on span "$1,225.84" at bounding box center [488, 67] width 19 height 5
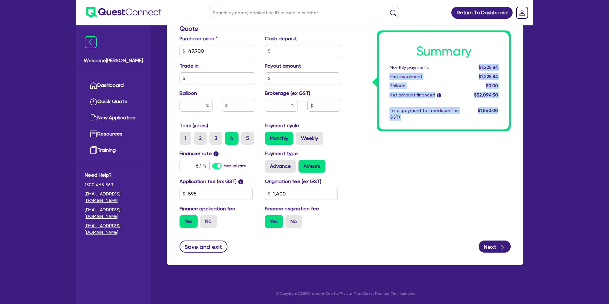
drag, startPoint x: 479, startPoint y: 66, endPoint x: 513, endPoint y: 65, distance: 34.6
click at [513, 65] on div "Summary Monthly payments $1,225.84 First instalment $1,225.84 Balloon $0.00 Net…" at bounding box center [430, 47] width 170 height 371
click at [481, 84] on div "$0.00" at bounding box center [482, 85] width 39 height 7
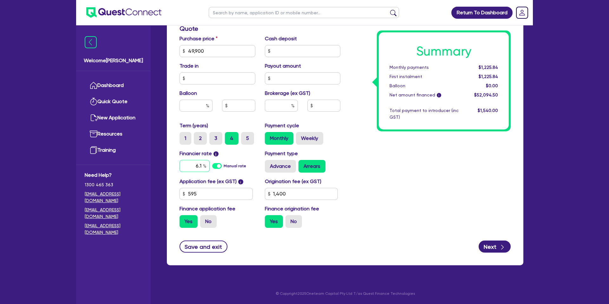
click at [200, 164] on input "6.1" at bounding box center [195, 166] width 30 height 12
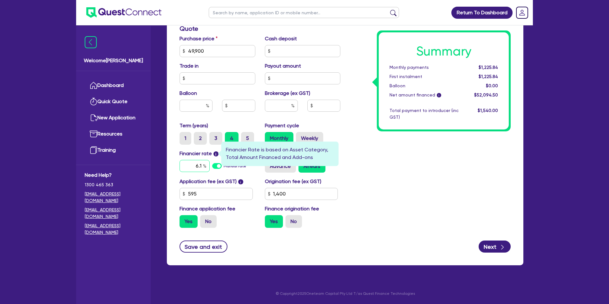
type input "6."
type input "1,400"
type input "6."
type input "1,400"
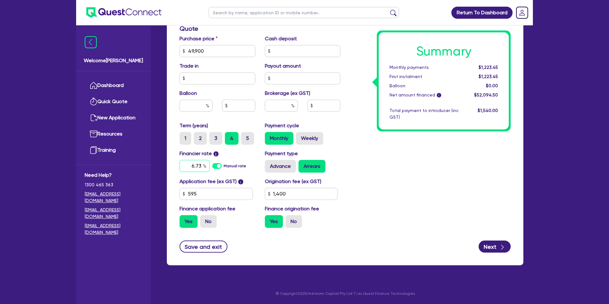
type input "6.73"
type input "1,400"
click at [381, 169] on div "Summary Monthly payments $1,223.45 First instalment $1,223.45 Balloon $0.00 Net…" at bounding box center [430, 47] width 170 height 371
click at [295, 194] on input "1,400" at bounding box center [301, 194] width 73 height 12
click at [295, 218] on label "No" at bounding box center [293, 221] width 16 height 13
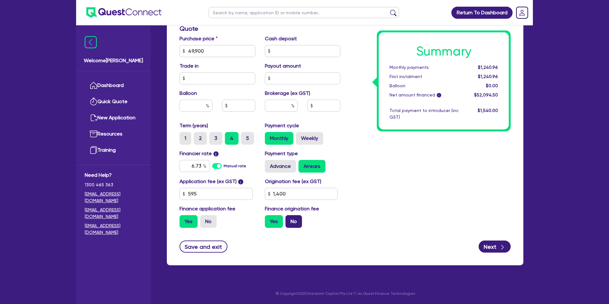
click at [290, 218] on input "No" at bounding box center [287, 217] width 4 height 4
radio input "true"
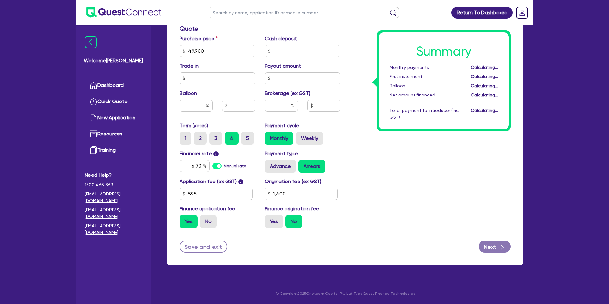
type input "1,400"
click at [272, 218] on label "Yes" at bounding box center [274, 221] width 18 height 13
click at [269, 218] on input "Yes" at bounding box center [267, 217] width 4 height 4
radio input "true"
type input "1,400"
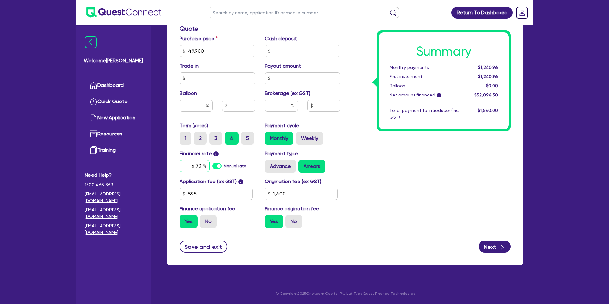
click at [204, 164] on div "6.73" at bounding box center [195, 166] width 30 height 12
click at [196, 108] on input "text" at bounding box center [196, 106] width 33 height 12
click at [281, 103] on input "text" at bounding box center [281, 106] width 33 height 12
click at [316, 106] on input "text" at bounding box center [323, 106] width 33 height 12
drag, startPoint x: 298, startPoint y: 76, endPoint x: 176, endPoint y: 74, distance: 122.1
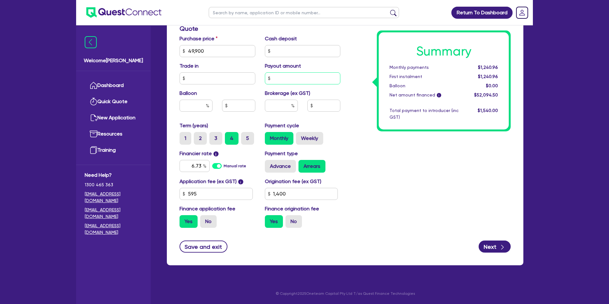
click at [298, 76] on input "text" at bounding box center [303, 78] width 76 height 12
click at [187, 81] on input "text" at bounding box center [218, 78] width 76 height 12
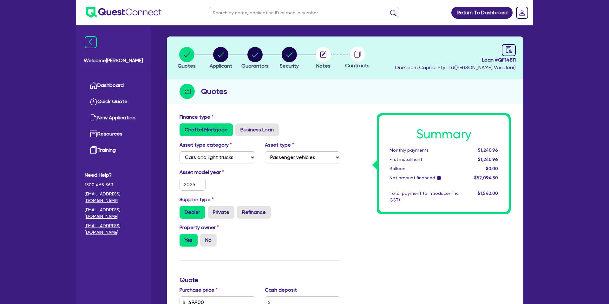
scroll to position [0, 0]
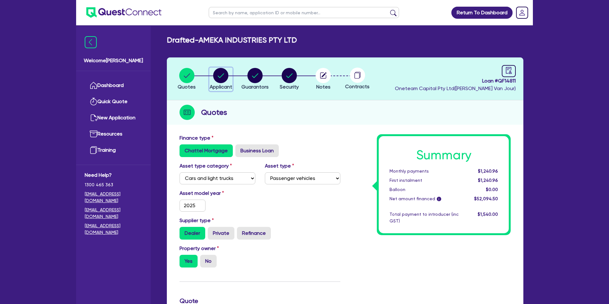
click at [223, 74] on circle "button" at bounding box center [220, 75] width 15 height 15
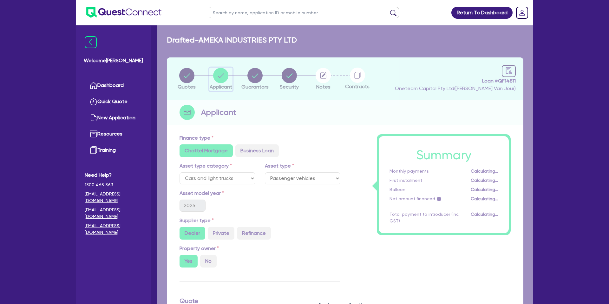
select select "COMPANY"
select select "MANUFACTURING"
select select "METAL_AND_PLASTICS"
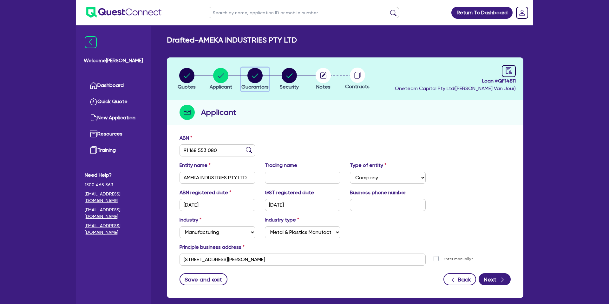
click at [253, 79] on circle "button" at bounding box center [254, 75] width 15 height 15
select select "MRS"
select select "[GEOGRAPHIC_DATA]"
select select "MARRIED"
select select "INVESTMENT_PROPERTY"
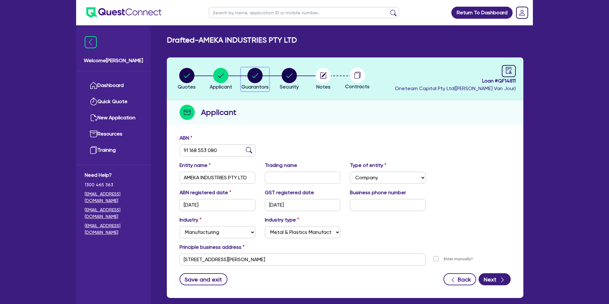
select select "PROPERTY"
select select "MORTGAGE"
select select "VEHICLE_LOAN"
select select "MORTGAGE"
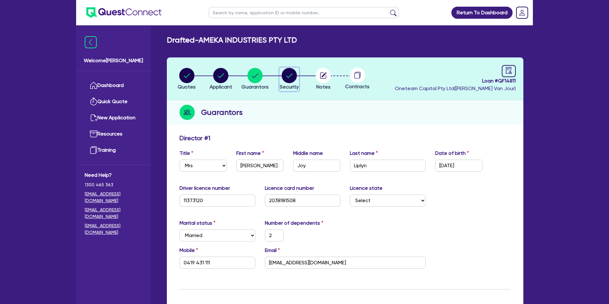
click at [290, 75] on circle "button" at bounding box center [289, 75] width 15 height 15
select select "CARS_AND_LIGHT_TRUCKS"
select select "PASSENGER_VEHICLES"
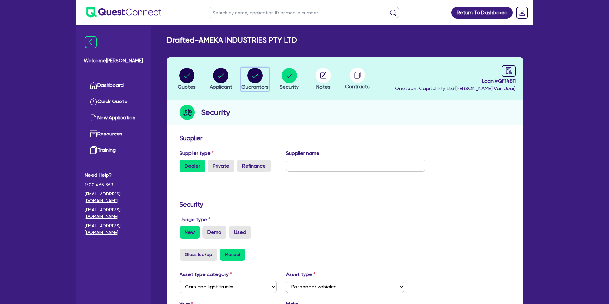
click at [255, 79] on circle "button" at bounding box center [254, 75] width 15 height 15
select select "MRS"
select select "[GEOGRAPHIC_DATA]"
select select "MARRIED"
select select "INVESTMENT_PROPERTY"
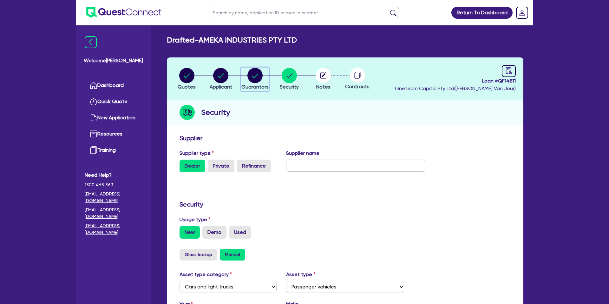
select select "PROPERTY"
select select "MORTGAGE"
select select "VEHICLE_LOAN"
select select "MORTGAGE"
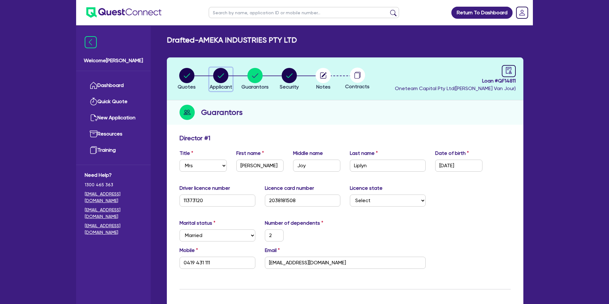
click at [224, 77] on circle "button" at bounding box center [220, 75] width 15 height 15
select select "COMPANY"
select select "MANUFACTURING"
select select "METAL_AND_PLASTICS"
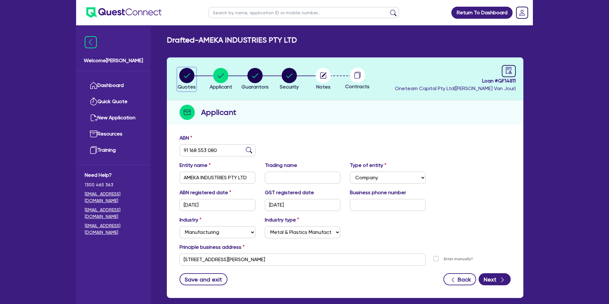
click at [189, 77] on circle "button" at bounding box center [186, 75] width 15 height 15
select select "CARS_AND_LIGHT_TRUCKS"
select select "PASSENGER_VEHICLES"
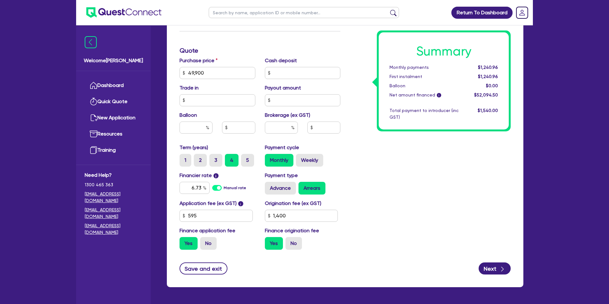
scroll to position [251, 0]
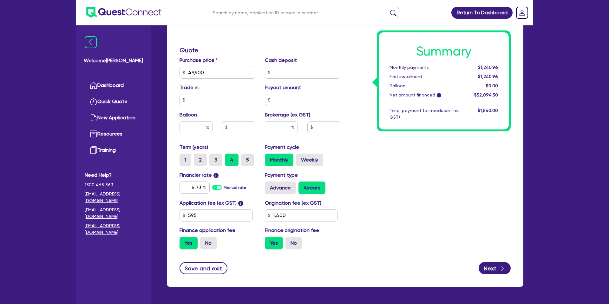
click at [462, 207] on div "Summary Monthly payments $1,240.96 First instalment $1,240.96 Balloon $0.00 Net…" at bounding box center [430, 69] width 170 height 371
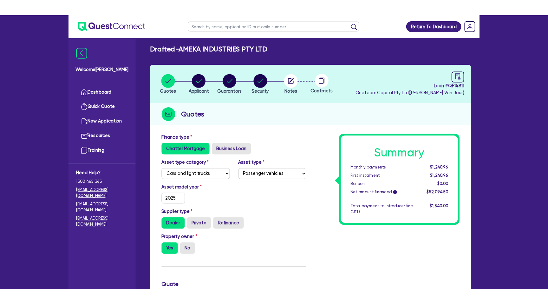
scroll to position [0, 0]
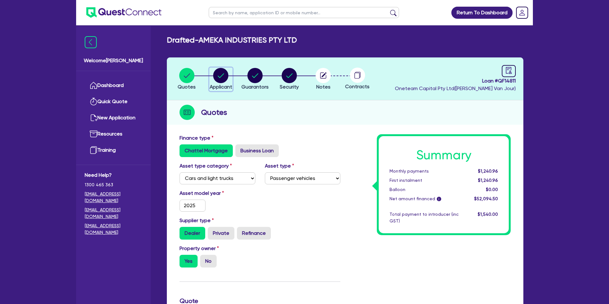
click at [223, 78] on circle "button" at bounding box center [220, 75] width 15 height 15
select select "COMPANY"
select select "MANUFACTURING"
select select "METAL_AND_PLASTICS"
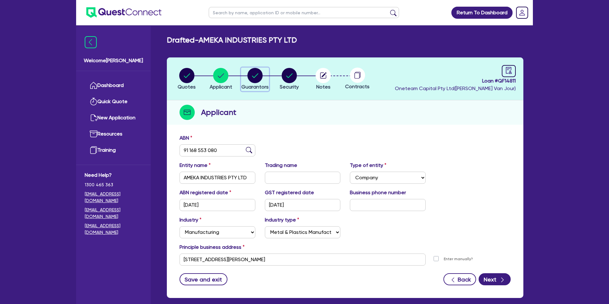
click at [255, 72] on circle "button" at bounding box center [254, 75] width 15 height 15
select select "MRS"
select select "[GEOGRAPHIC_DATA]"
select select "MARRIED"
select select "INVESTMENT_PROPERTY"
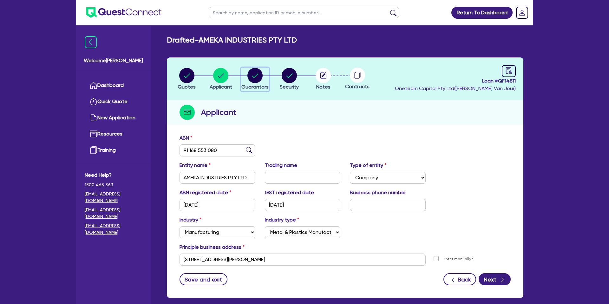
select select "PROPERTY"
select select "MORTGAGE"
select select "VEHICLE_LOAN"
select select "MORTGAGE"
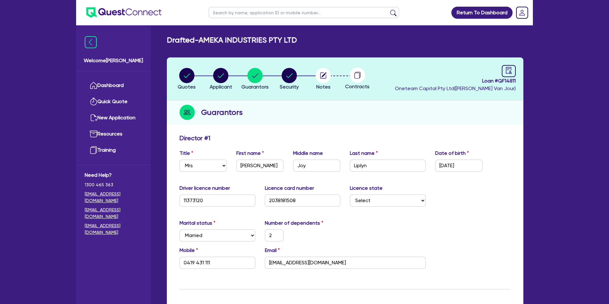
click at [279, 105] on div "Guarantors" at bounding box center [345, 112] width 357 height 24
click at [109, 88] on link "Dashboard" at bounding box center [113, 85] width 57 height 16
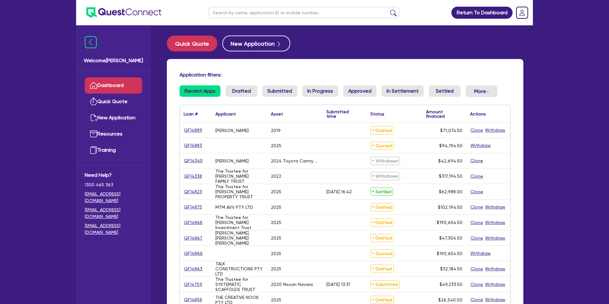
click at [333, 51] on div "Quick Quote New Application" at bounding box center [345, 44] width 357 height 16
click at [40, 84] on div "Return To Dashboard Edit Profile Logout Welcome [PERSON_NAME] Quick Quote New A…" at bounding box center [304, 249] width 609 height 499
